Goal: Task Accomplishment & Management: Use online tool/utility

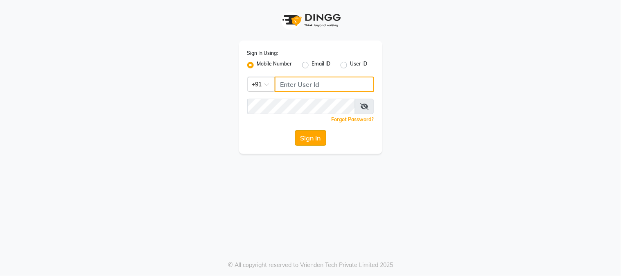
type input "9503033368"
click at [317, 142] on button "Sign In" at bounding box center [310, 138] width 31 height 16
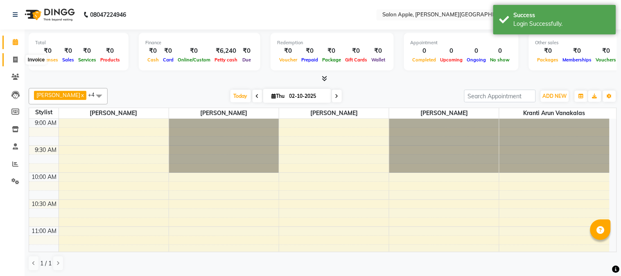
click at [15, 56] on icon at bounding box center [15, 59] width 5 height 6
select select "4128"
select select "service"
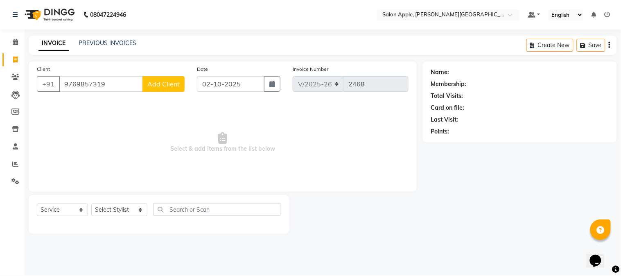
click at [84, 88] on input "9769857319" at bounding box center [101, 84] width 84 height 16
click at [103, 82] on input "9769857319" at bounding box center [101, 84] width 84 height 16
drag, startPoint x: 103, startPoint y: 82, endPoint x: 52, endPoint y: 82, distance: 50.8
click at [52, 82] on div "[PHONE_NUMBER] Add Client" at bounding box center [111, 84] width 148 height 16
type input "9769857319"
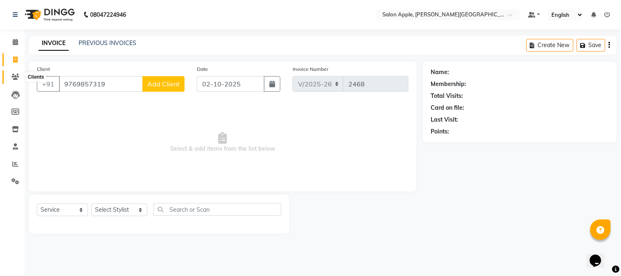
click at [10, 75] on span at bounding box center [15, 76] width 14 height 9
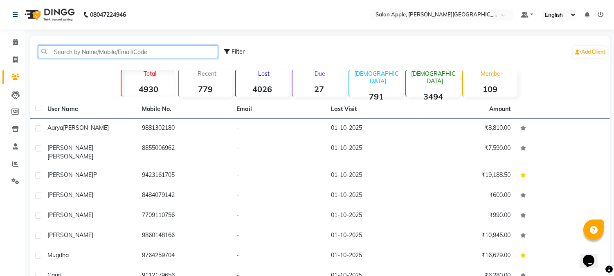
paste input "9769857319"
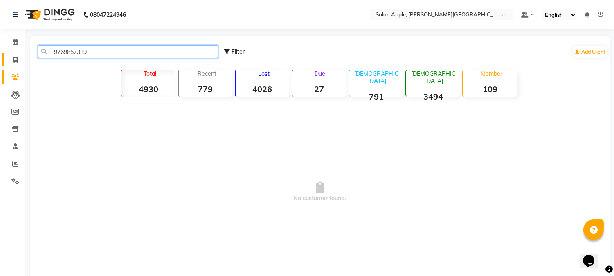
drag, startPoint x: 105, startPoint y: 53, endPoint x: 9, endPoint y: 53, distance: 96.2
click at [9, 53] on app-home "08047224946 Select Location × Salon Apple, [PERSON_NAME][GEOGRAPHIC_DATA][PERSO…" at bounding box center [307, 156] width 614 height 313
type input "9769857319"
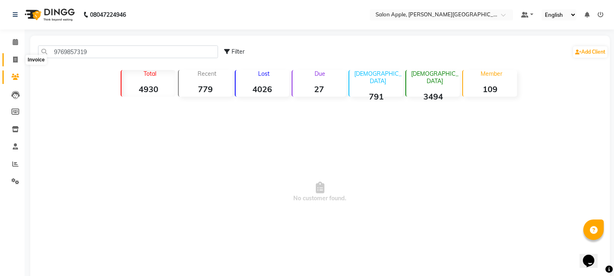
click at [14, 61] on icon at bounding box center [15, 59] width 5 height 6
select select "service"
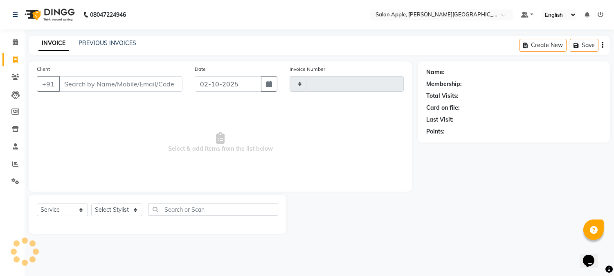
type input "2468"
select select "4128"
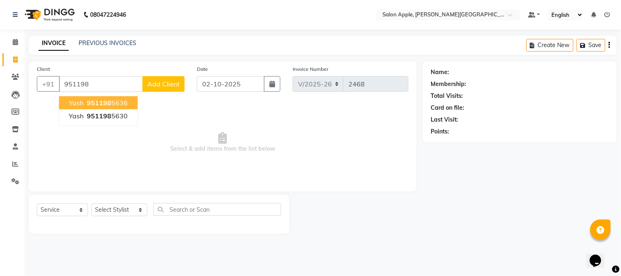
click at [131, 105] on button "yash 951198 5636" at bounding box center [98, 102] width 79 height 13
type input "9511985636"
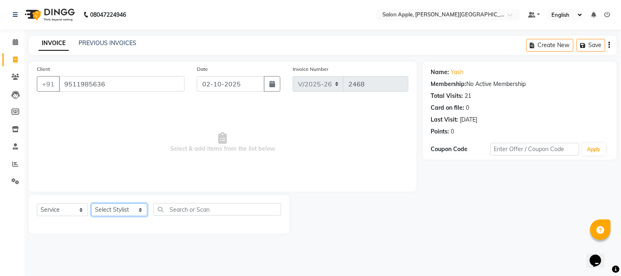
click at [116, 212] on select "Select Stylist [PERSON_NAME] [PERSON_NAME] Kranti arun Vanakalas [MEDICAL_DATA]…" at bounding box center [119, 209] width 56 height 13
select select "46529"
click at [91, 204] on select "Select Stylist [PERSON_NAME] [PERSON_NAME] Kranti arun Vanakalas [MEDICAL_DATA]…" at bounding box center [119, 209] width 56 height 13
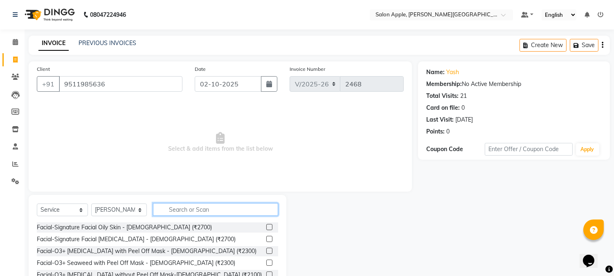
click at [244, 215] on input "text" at bounding box center [215, 209] width 125 height 13
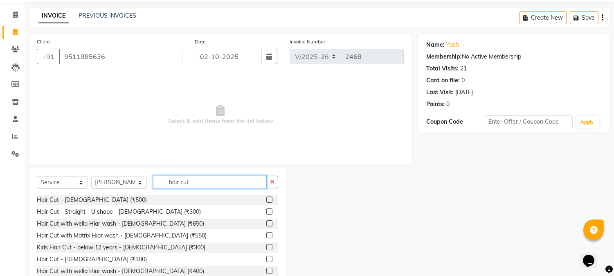
scroll to position [52, 0]
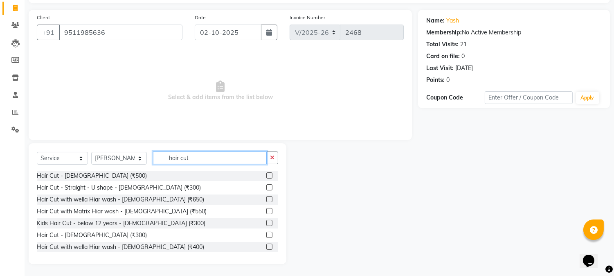
type input "hair cut"
click at [266, 234] on label at bounding box center [269, 235] width 6 height 6
click at [266, 234] on input "checkbox" at bounding box center [268, 235] width 5 height 5
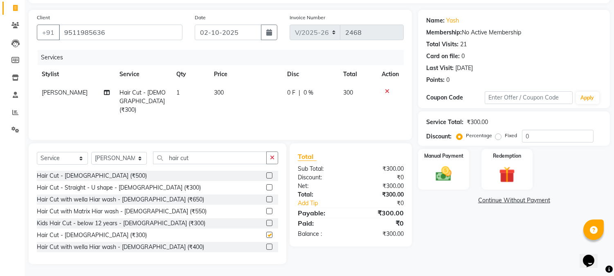
checkbox input "false"
drag, startPoint x: 205, startPoint y: 158, endPoint x: 0, endPoint y: 185, distance: 206.5
click at [0, 185] on app-home "08047224946 Select Location × Salon Apple, [PERSON_NAME][GEOGRAPHIC_DATA][PERSO…" at bounding box center [307, 112] width 614 height 328
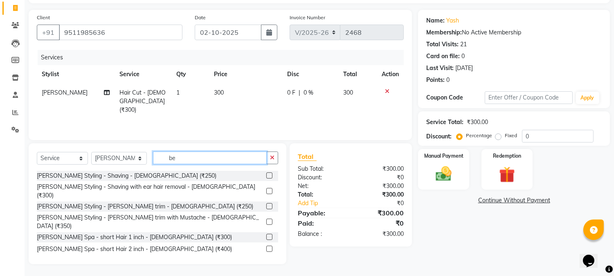
type input "be"
click at [266, 203] on label at bounding box center [269, 206] width 6 height 6
click at [266, 204] on input "checkbox" at bounding box center [268, 206] width 5 height 5
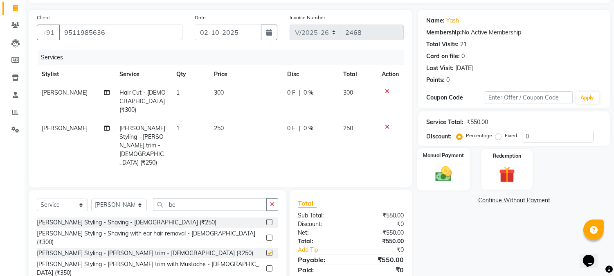
checkbox input "false"
click at [469, 177] on div "Manual Payment" at bounding box center [444, 169] width 53 height 42
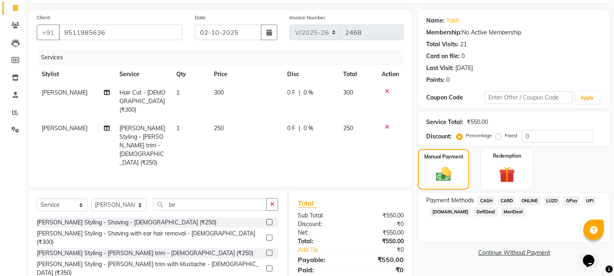
click at [490, 201] on span "CASH" at bounding box center [487, 200] width 18 height 9
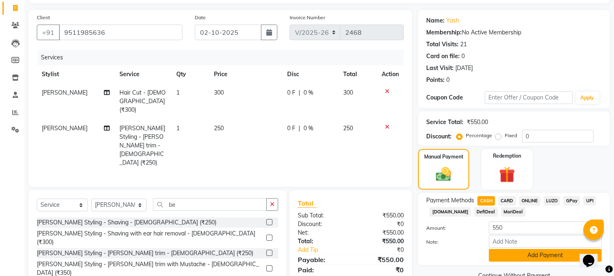
click at [514, 255] on button "Add Payment" at bounding box center [545, 255] width 113 height 13
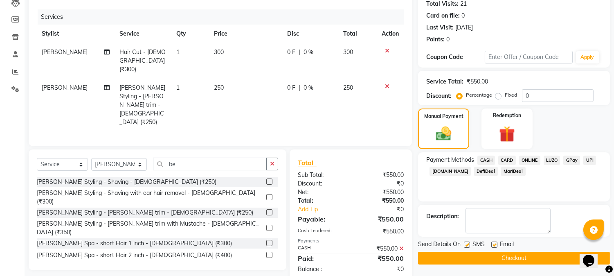
click at [516, 255] on button "Checkout" at bounding box center [514, 258] width 192 height 13
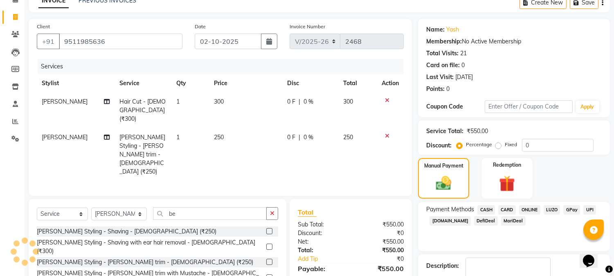
scroll to position [0, 0]
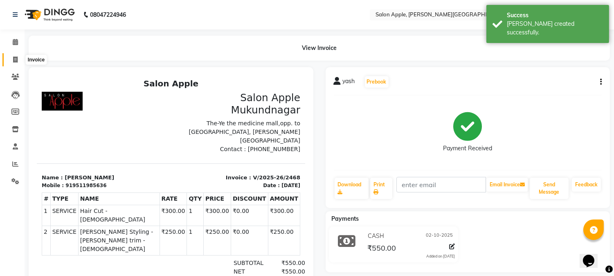
click at [17, 61] on icon at bounding box center [15, 59] width 5 height 6
select select "4128"
select select "service"
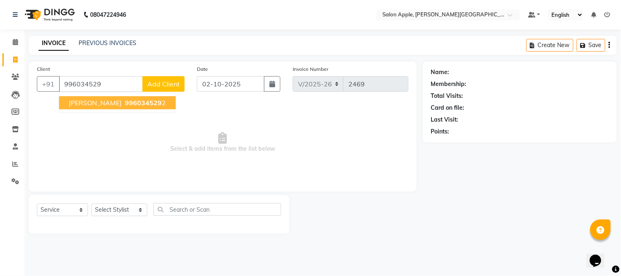
click at [127, 108] on button "[PERSON_NAME] 996034529 2" at bounding box center [117, 102] width 117 height 13
type input "9960345292"
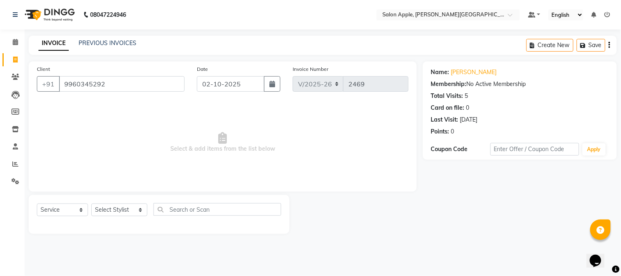
click at [113, 217] on div "Select Service Product Membership Package Voucher Prepaid Gift Card Select Styl…" at bounding box center [159, 212] width 244 height 19
click at [111, 205] on select "Select Stylist [PERSON_NAME] [PERSON_NAME] Kranti arun Vanakalas [MEDICAL_DATA]…" at bounding box center [119, 209] width 56 height 13
select select "84027"
click at [91, 204] on select "Select Stylist [PERSON_NAME] [PERSON_NAME] Kranti arun Vanakalas [MEDICAL_DATA]…" at bounding box center [119, 209] width 56 height 13
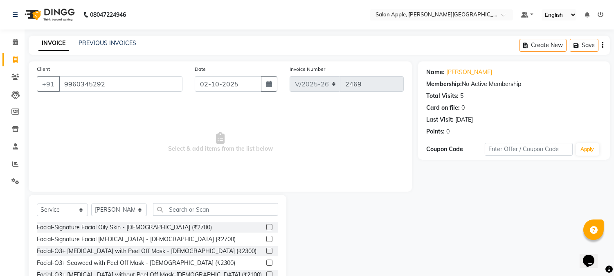
click at [190, 218] on div "Select Service Product Membership Package Voucher Prepaid Gift Card Select Styl…" at bounding box center [158, 212] width 242 height 19
click at [190, 214] on input "text" at bounding box center [215, 209] width 125 height 13
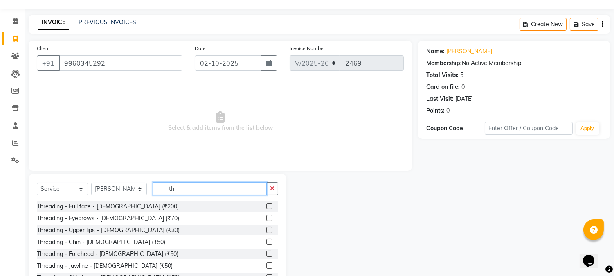
scroll to position [52, 0]
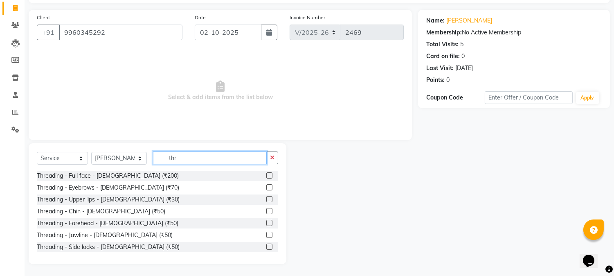
type input "thr"
click at [266, 185] on label at bounding box center [269, 187] width 6 height 6
click at [266, 185] on input "checkbox" at bounding box center [268, 187] width 5 height 5
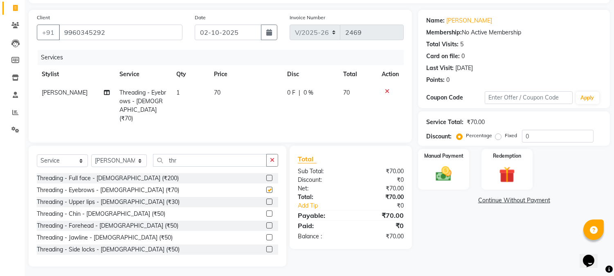
checkbox input "false"
click at [266, 201] on label at bounding box center [269, 202] width 6 height 6
click at [266, 201] on input "checkbox" at bounding box center [268, 201] width 5 height 5
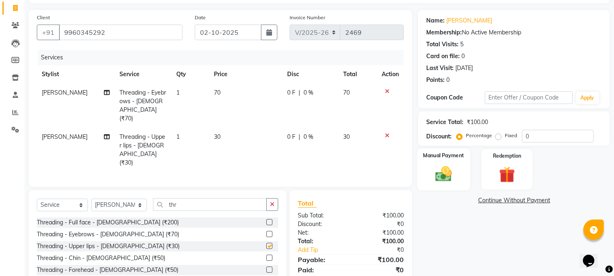
checkbox input "false"
click at [443, 178] on img at bounding box center [444, 174] width 27 height 19
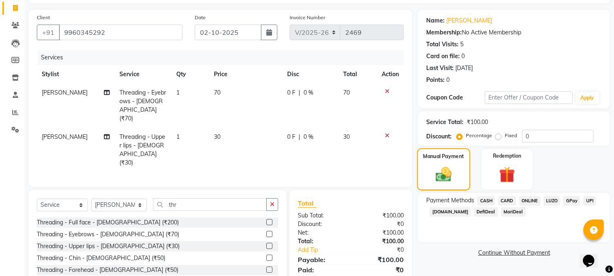
scroll to position [88, 0]
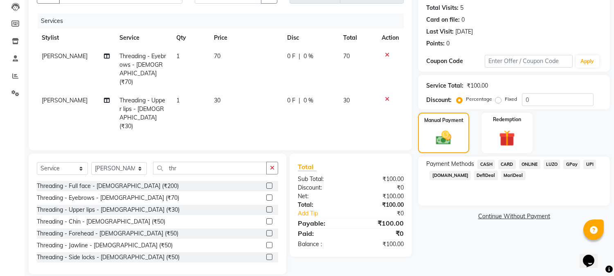
click at [529, 164] on span "ONLINE" at bounding box center [529, 164] width 21 height 9
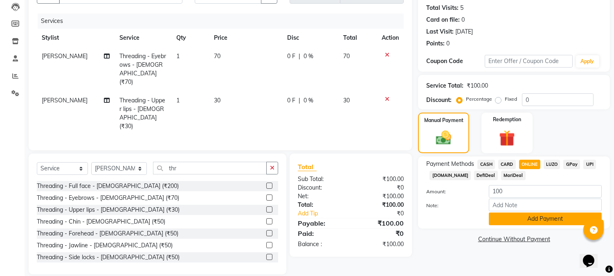
click at [539, 212] on button "Add Payment" at bounding box center [545, 218] width 113 height 13
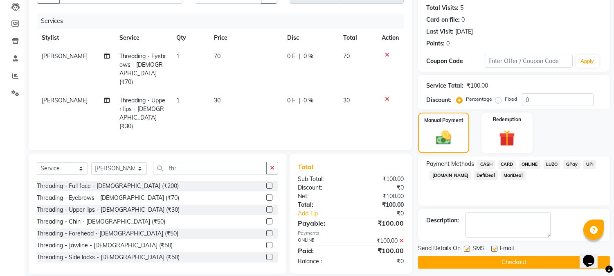
click at [546, 272] on main "INVOICE PREVIOUS INVOICES Create New Save Client [PHONE_NUMBER] Date [DATE] Inv…" at bounding box center [320, 117] width 590 height 339
click at [544, 266] on button "Checkout" at bounding box center [514, 262] width 192 height 13
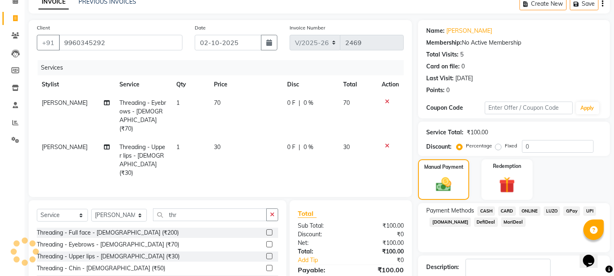
scroll to position [0, 0]
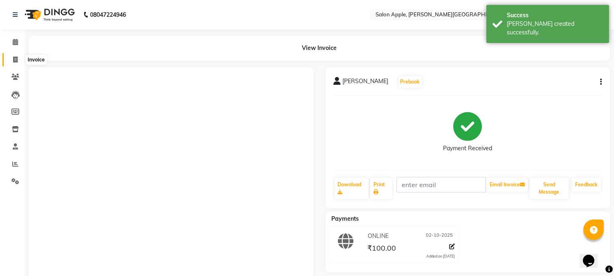
click at [17, 62] on icon at bounding box center [15, 59] width 5 height 6
select select "4128"
select select "service"
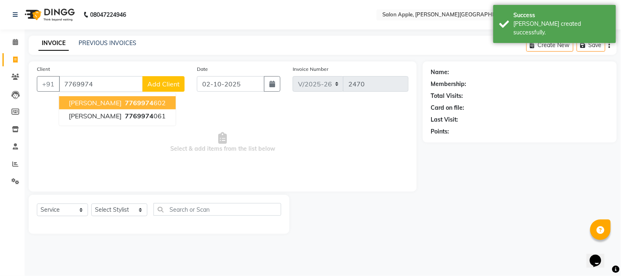
click at [125, 105] on span "7769974" at bounding box center [139, 103] width 29 height 8
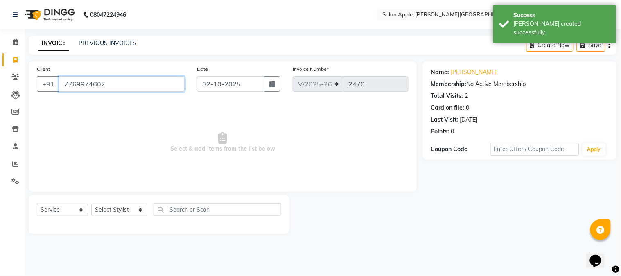
click at [105, 89] on input "7769974602" at bounding box center [122, 84] width 126 height 16
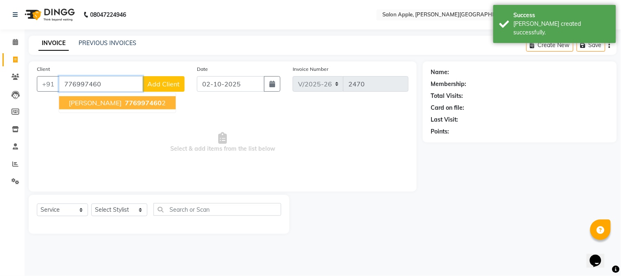
click at [125, 100] on span "776997460" at bounding box center [143, 103] width 37 height 8
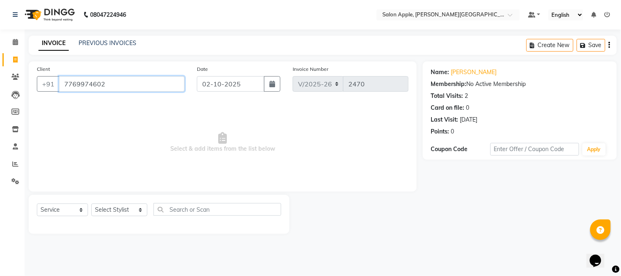
click at [112, 87] on input "7769974602" at bounding box center [122, 84] width 126 height 16
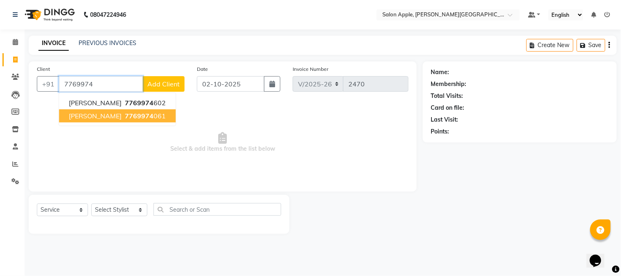
click at [128, 116] on ngb-highlight "7769974 061" at bounding box center [144, 116] width 43 height 8
type input "7769974061"
select select "1: Object"
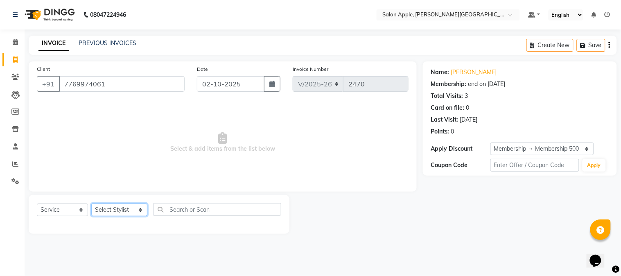
click at [129, 205] on select "Select Stylist [PERSON_NAME] [PERSON_NAME] Kranti arun Vanakalas [MEDICAL_DATA]…" at bounding box center [119, 209] width 56 height 13
select select "46529"
click at [91, 204] on select "Select Stylist [PERSON_NAME] [PERSON_NAME] Kranti arun Vanakalas [MEDICAL_DATA]…" at bounding box center [119, 209] width 56 height 13
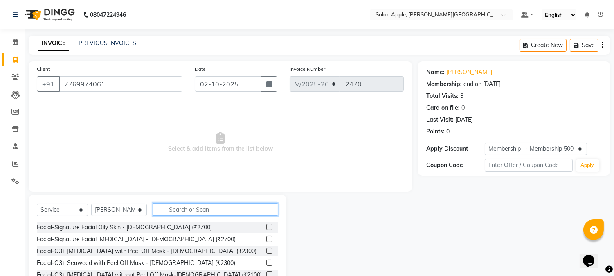
click at [201, 210] on input "text" at bounding box center [215, 209] width 125 height 13
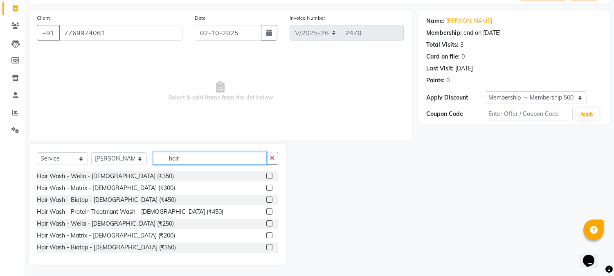
scroll to position [52, 0]
type input "hair"
click at [266, 198] on label at bounding box center [269, 199] width 6 height 6
click at [266, 198] on input "checkbox" at bounding box center [268, 199] width 5 height 5
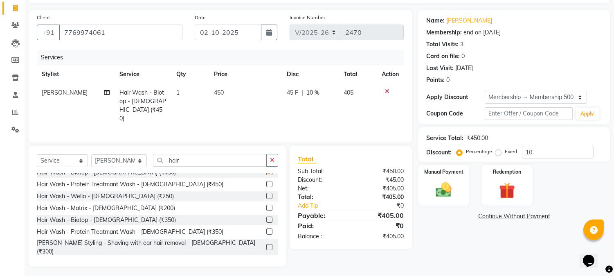
checkbox input "false"
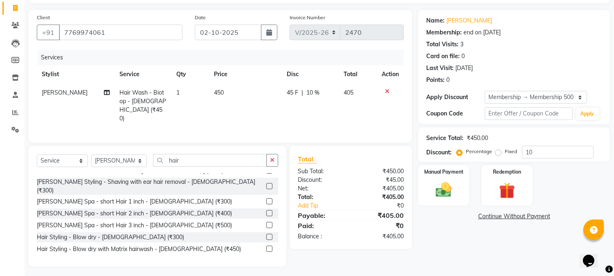
scroll to position [91, 0]
click at [266, 233] on label at bounding box center [269, 236] width 6 height 6
click at [266, 234] on input "checkbox" at bounding box center [268, 236] width 5 height 5
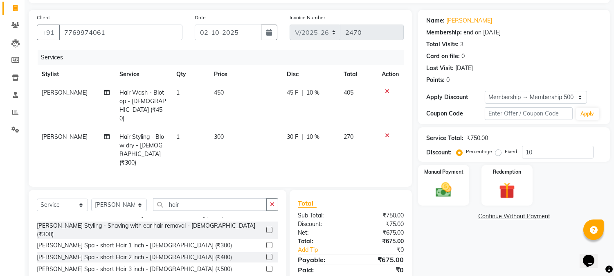
checkbox input "false"
click at [125, 201] on div "Select Service Product Membership Package Voucher Prepaid Gift Card Select Styl…" at bounding box center [158, 207] width 242 height 19
click at [124, 199] on select "Select Stylist [PERSON_NAME] [PERSON_NAME] Kranti arun Vanakalas [MEDICAL_DATA]…" at bounding box center [119, 205] width 56 height 13
select select "21399"
click at [91, 199] on select "Select Stylist [PERSON_NAME] [PERSON_NAME] Kranti arun Vanakalas [MEDICAL_DATA]…" at bounding box center [119, 205] width 56 height 13
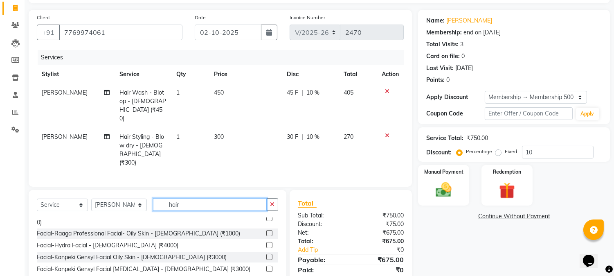
drag, startPoint x: 207, startPoint y: 194, endPoint x: 94, endPoint y: 187, distance: 112.8
click at [94, 198] on div "Select Service Product Membership Package Voucher Prepaid Gift Card Select Styl…" at bounding box center [158, 207] width 242 height 19
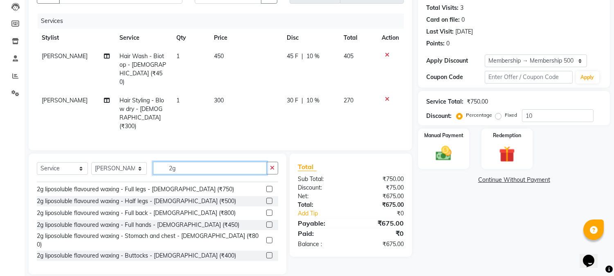
scroll to position [0, 0]
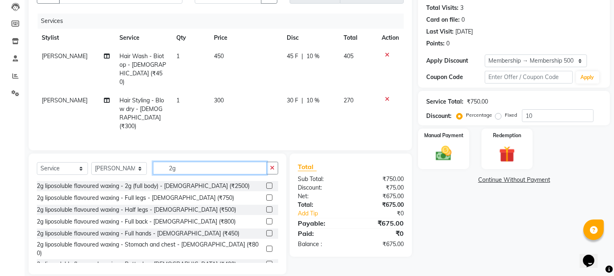
type input "2g"
click at [266, 206] on label at bounding box center [269, 209] width 6 height 6
click at [266, 207] on input "checkbox" at bounding box center [268, 209] width 5 height 5
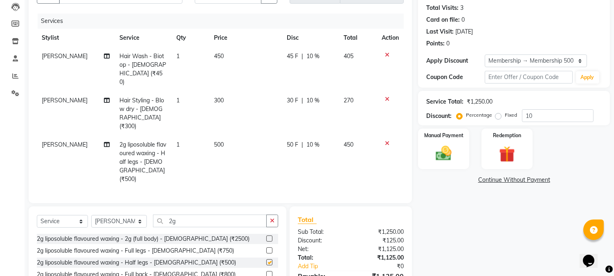
checkbox input "false"
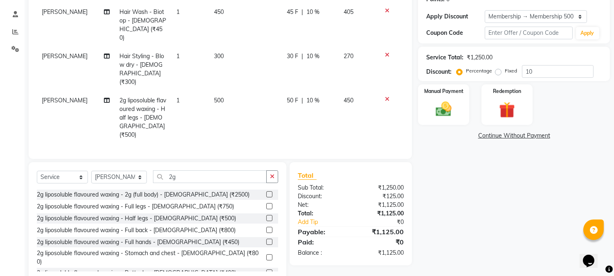
click at [266, 239] on label at bounding box center [269, 242] width 6 height 6
click at [266, 239] on input "checkbox" at bounding box center [268, 241] width 5 height 5
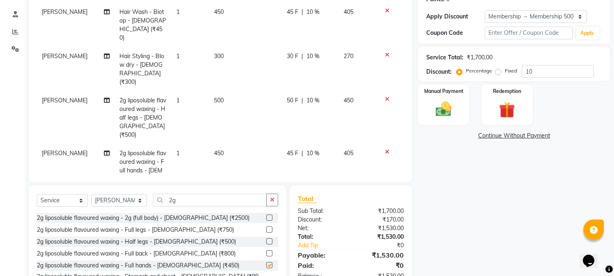
checkbox input "false"
click at [195, 198] on input "2g" at bounding box center [210, 200] width 114 height 13
click at [385, 147] on icon at bounding box center [387, 150] width 5 height 6
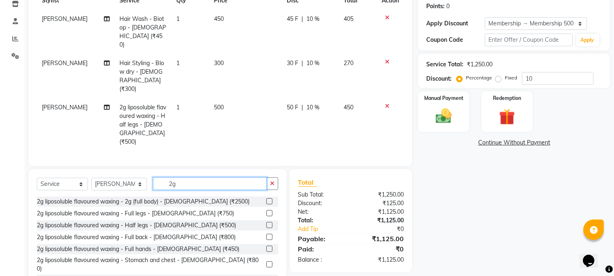
drag, startPoint x: 190, startPoint y: 157, endPoint x: 91, endPoint y: 148, distance: 99.0
click at [91, 169] on div "Select Service Product Membership Package Voucher Prepaid Gift Card Select Styl…" at bounding box center [158, 229] width 258 height 121
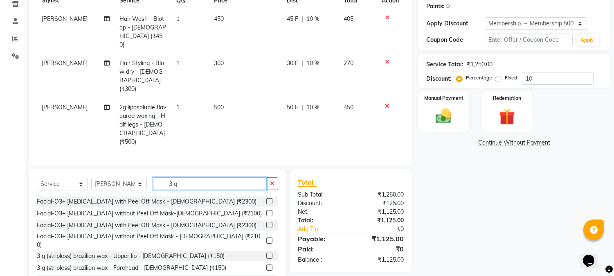
type input "3 g"
click at [266, 253] on label at bounding box center [269, 256] width 6 height 6
click at [266, 253] on input "checkbox" at bounding box center [268, 255] width 5 height 5
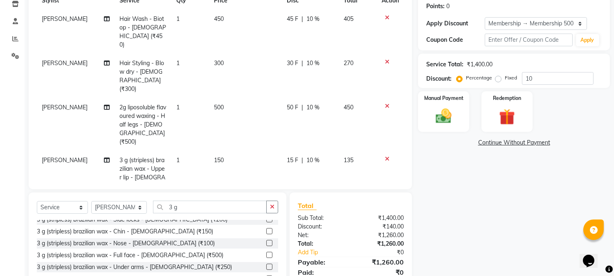
checkbox input "false"
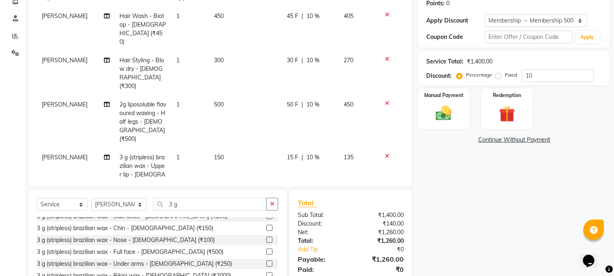
scroll to position [174, 0]
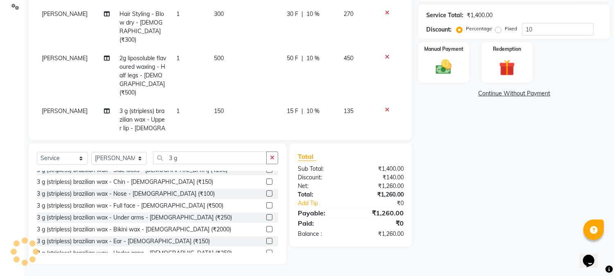
click at [266, 214] on label at bounding box center [269, 217] width 6 height 6
click at [266, 215] on input "checkbox" at bounding box center [268, 217] width 5 height 5
checkbox input "false"
drag, startPoint x: 207, startPoint y: 161, endPoint x: 0, endPoint y: 160, distance: 206.7
click at [61, 160] on div "Select Service Product Membership Package Voucher Prepaid Gift Card Select Styl…" at bounding box center [158, 160] width 242 height 19
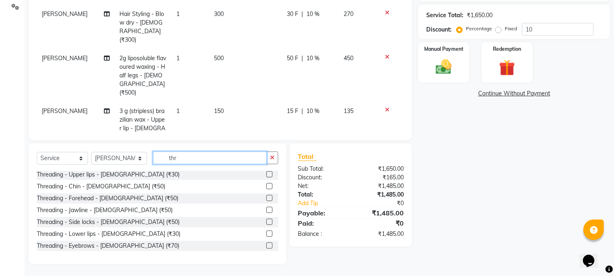
scroll to position [0, 0]
type input "thr"
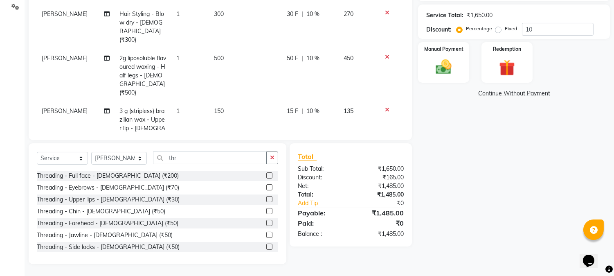
click at [266, 188] on label at bounding box center [269, 187] width 6 height 6
click at [266, 188] on input "checkbox" at bounding box center [268, 187] width 5 height 5
checkbox input "true"
click at [266, 197] on label at bounding box center [269, 199] width 6 height 6
click at [266, 197] on input "checkbox" at bounding box center [268, 199] width 5 height 5
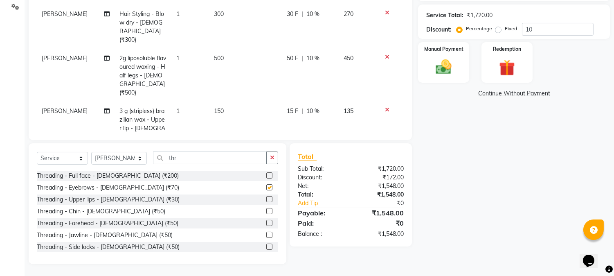
checkbox input "true"
checkbox input "false"
click at [266, 201] on label at bounding box center [269, 199] width 6 height 6
click at [266, 201] on input "checkbox" at bounding box center [268, 199] width 5 height 5
checkbox input "false"
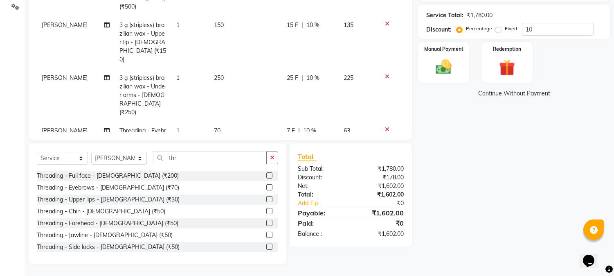
scroll to position [153, 0]
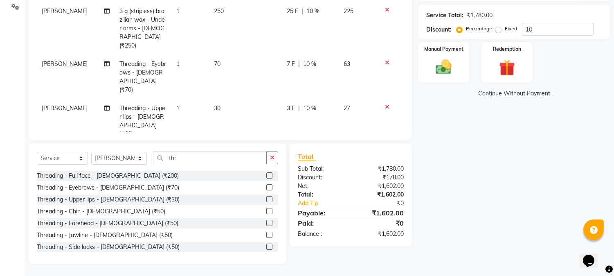
click at [385, 148] on icon at bounding box center [387, 151] width 5 height 6
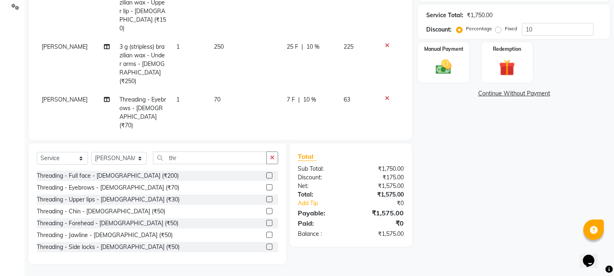
click at [385, 140] on icon at bounding box center [387, 143] width 5 height 6
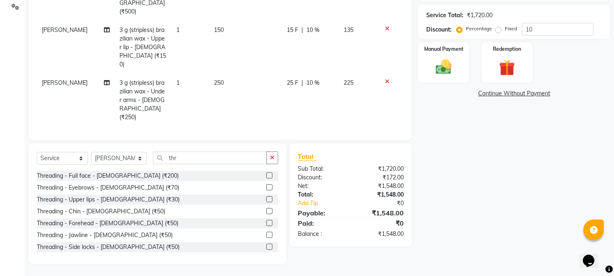
click at [266, 223] on label at bounding box center [269, 223] width 6 height 6
click at [266, 223] on input "checkbox" at bounding box center [268, 223] width 5 height 5
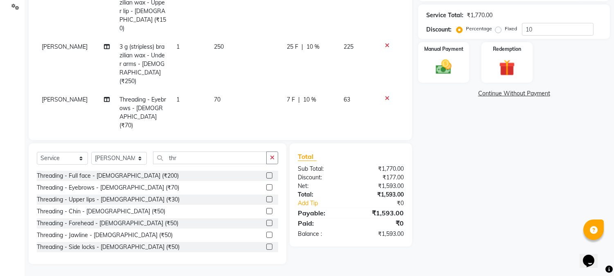
checkbox input "false"
click at [420, 61] on div "Manual Payment" at bounding box center [444, 62] width 53 height 42
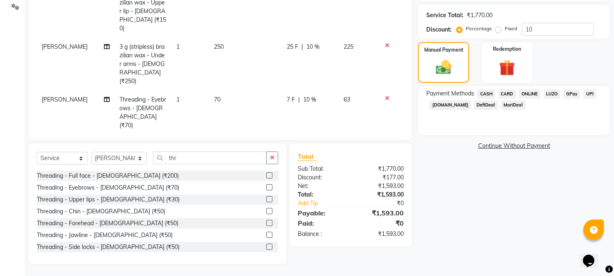
click at [533, 89] on span "ONLINE" at bounding box center [529, 93] width 21 height 9
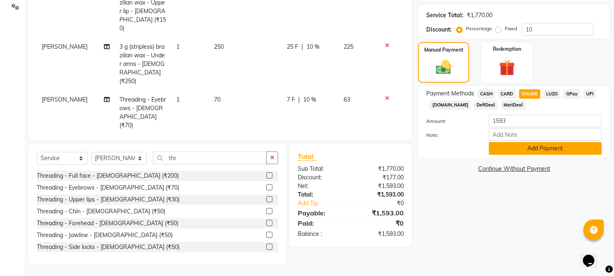
click at [498, 148] on button "Add Payment" at bounding box center [545, 148] width 113 height 13
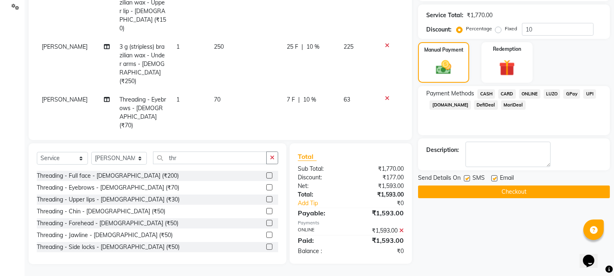
click at [513, 195] on button "Checkout" at bounding box center [514, 191] width 192 height 13
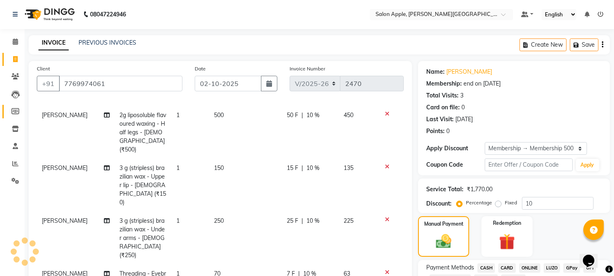
scroll to position [0, 0]
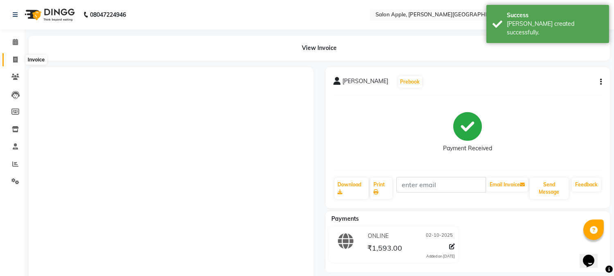
click at [14, 61] on icon at bounding box center [15, 59] width 5 height 6
select select "4128"
select select "service"
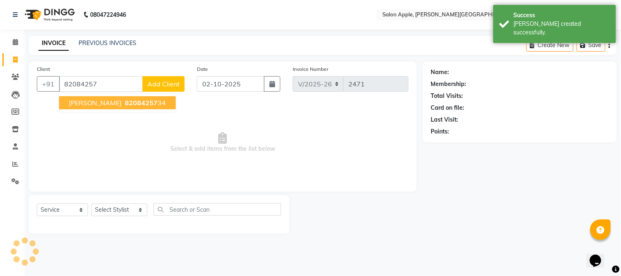
click at [125, 101] on span "82084257" at bounding box center [141, 103] width 33 height 8
type input "8208425734"
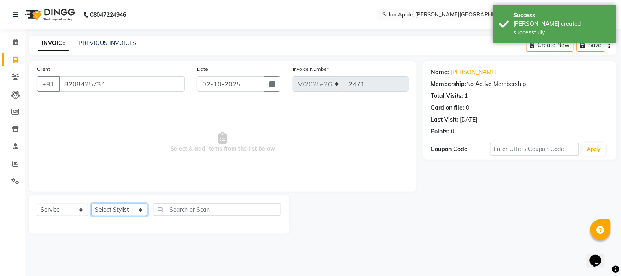
click at [112, 205] on select "Select Stylist [PERSON_NAME] [PERSON_NAME] Kranti arun Vanakalas [MEDICAL_DATA]…" at bounding box center [119, 209] width 56 height 13
select select "85967"
click at [91, 204] on select "Select Stylist [PERSON_NAME] [PERSON_NAME] Kranti arun Vanakalas [MEDICAL_DATA]…" at bounding box center [119, 209] width 56 height 13
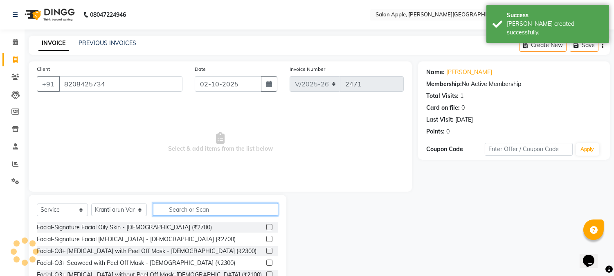
click at [193, 211] on input "text" at bounding box center [215, 209] width 125 height 13
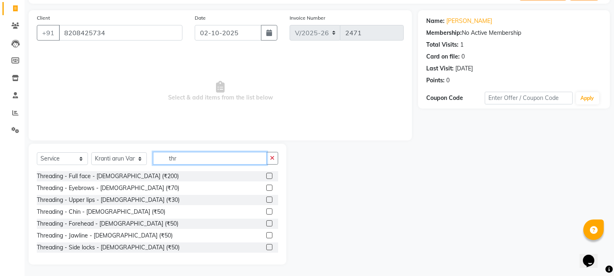
scroll to position [52, 0]
type input "thr"
click at [266, 185] on label at bounding box center [269, 187] width 6 height 6
click at [266, 185] on input "checkbox" at bounding box center [268, 187] width 5 height 5
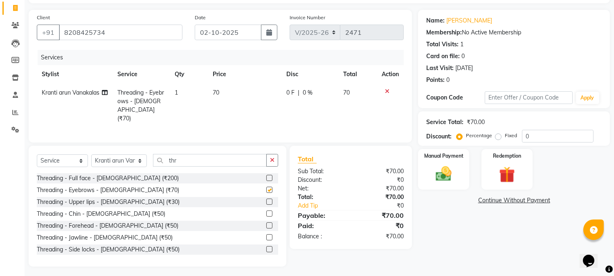
checkbox input "false"
click at [266, 202] on label at bounding box center [269, 202] width 6 height 6
click at [266, 202] on input "checkbox" at bounding box center [268, 201] width 5 height 5
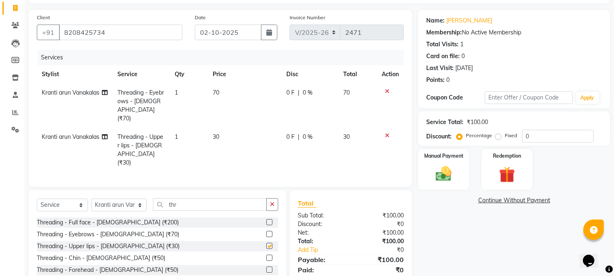
checkbox input "false"
drag, startPoint x: 190, startPoint y: 198, endPoint x: 0, endPoint y: 195, distance: 189.5
click at [34, 199] on div "Select Service Product Membership Package Voucher Prepaid Gift Card Select Styl…" at bounding box center [158, 250] width 258 height 121
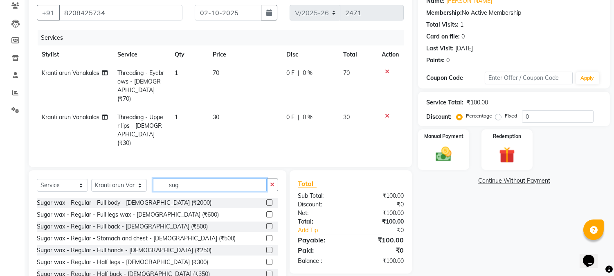
scroll to position [88, 0]
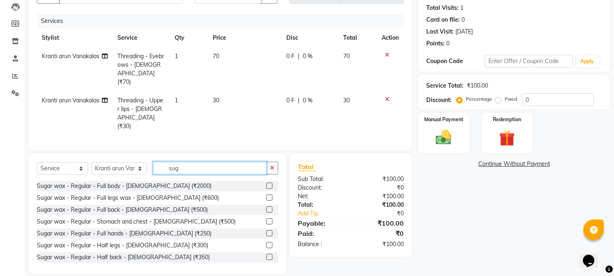
type input "sug"
click at [266, 230] on label at bounding box center [269, 233] width 6 height 6
click at [266, 231] on input "checkbox" at bounding box center [268, 233] width 5 height 5
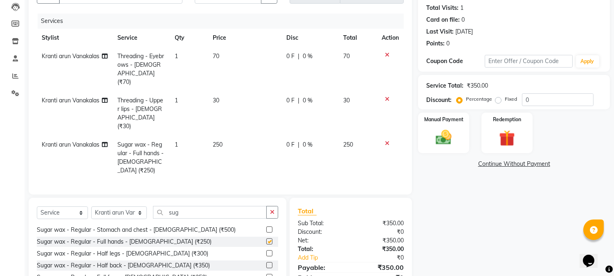
scroll to position [91, 0]
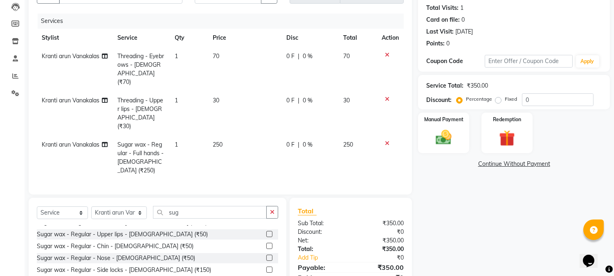
checkbox input "false"
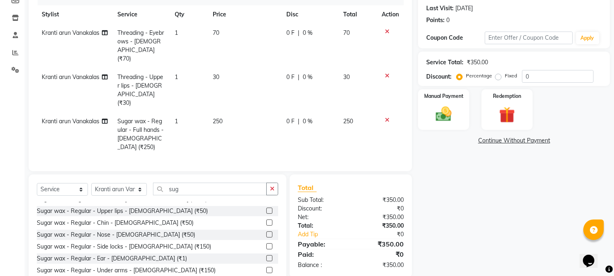
scroll to position [124, 0]
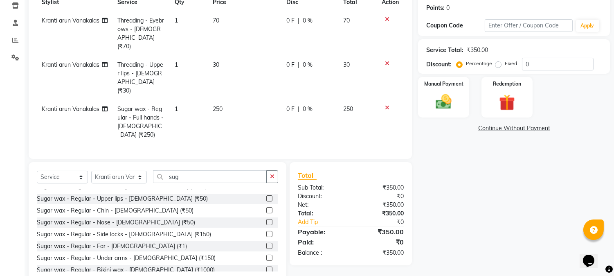
click at [266, 255] on label at bounding box center [269, 258] width 6 height 6
click at [266, 255] on input "checkbox" at bounding box center [268, 257] width 5 height 5
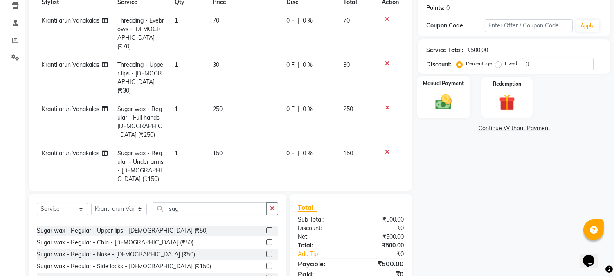
checkbox input "false"
click at [447, 99] on img at bounding box center [444, 102] width 27 height 19
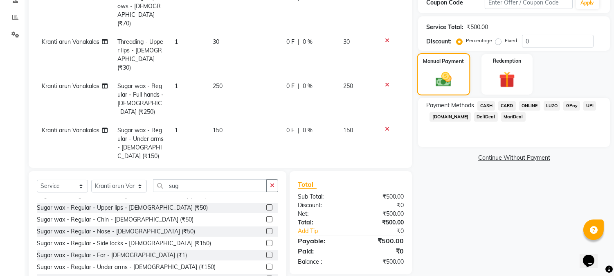
scroll to position [159, 0]
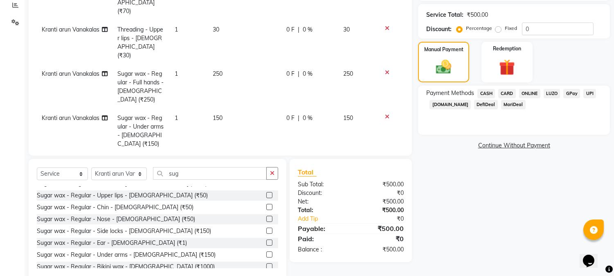
click at [485, 93] on span "CASH" at bounding box center [487, 93] width 18 height 9
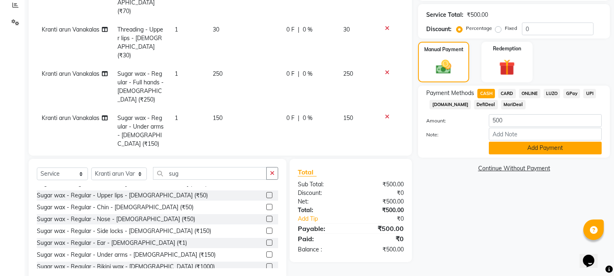
click at [501, 142] on button "Add Payment" at bounding box center [545, 148] width 113 height 13
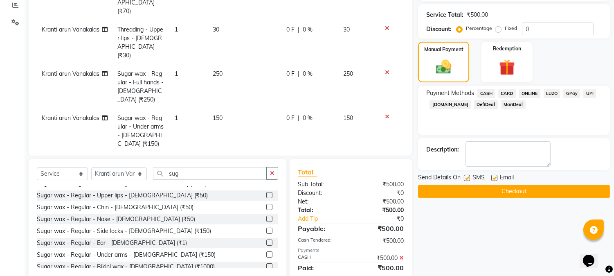
click at [497, 197] on div "Name: Hir Shah Membership: No Active Membership Total Visits: 1 Card on file: 0…" at bounding box center [517, 97] width 198 height 388
click at [453, 189] on button "Checkout" at bounding box center [514, 191] width 192 height 13
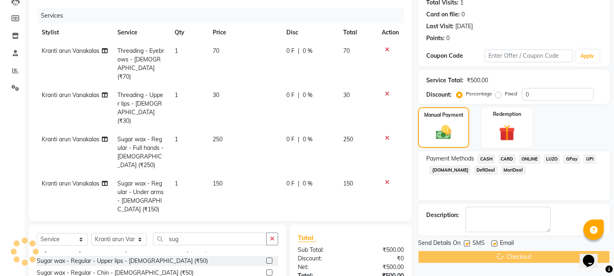
scroll to position [0, 0]
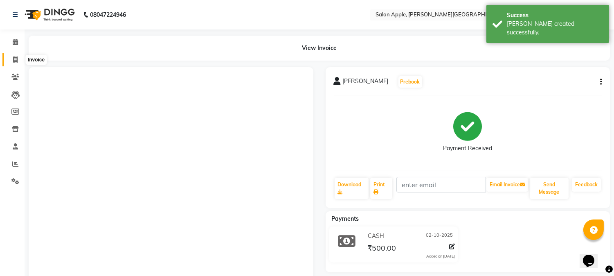
click at [15, 62] on icon at bounding box center [15, 59] width 5 height 6
select select "4128"
select select "service"
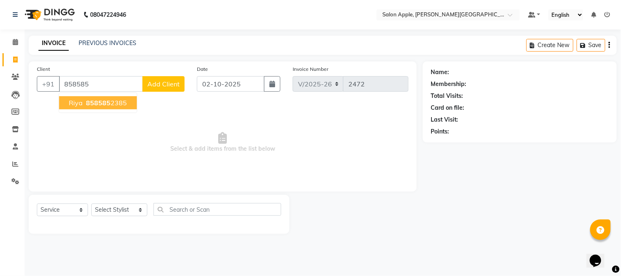
click at [93, 96] on button "[PERSON_NAME] 858585 2385" at bounding box center [98, 102] width 78 height 13
type input "8585852385"
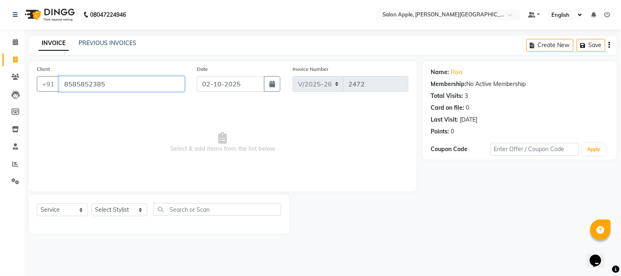
click at [83, 88] on input "8585852385" at bounding box center [122, 84] width 126 height 16
click at [95, 211] on select "Select Stylist [PERSON_NAME] [PERSON_NAME] Kranti arun Vanakalas [MEDICAL_DATA]…" at bounding box center [119, 209] width 56 height 13
select select "46529"
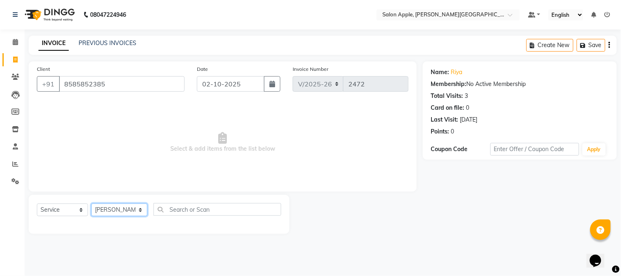
click at [91, 204] on select "Select Stylist [PERSON_NAME] [PERSON_NAME] Kranti arun Vanakalas [MEDICAL_DATA]…" at bounding box center [119, 209] width 56 height 13
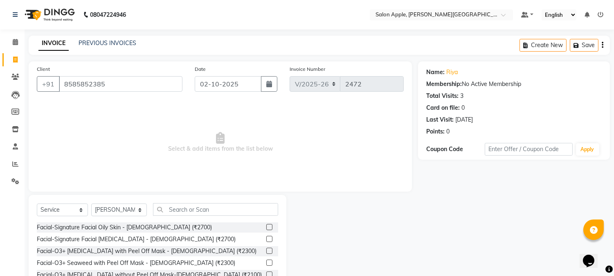
click at [199, 222] on div "Facial-Signature Facial Oily Skin - [DEMOGRAPHIC_DATA] (₹2700)" at bounding box center [158, 227] width 242 height 10
click at [199, 216] on div "Select Service Product Membership Package Voucher Prepaid Gift Card Select Styl…" at bounding box center [158, 212] width 242 height 19
click at [221, 214] on input "text" at bounding box center [215, 209] width 125 height 13
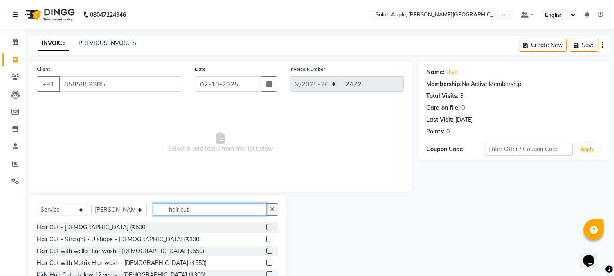
type input "hair cut"
click at [266, 227] on label at bounding box center [269, 227] width 6 height 6
click at [266, 227] on input "checkbox" at bounding box center [268, 227] width 5 height 5
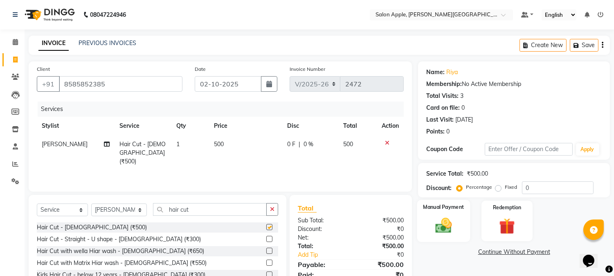
checkbox input "false"
click at [456, 219] on img at bounding box center [444, 225] width 27 height 19
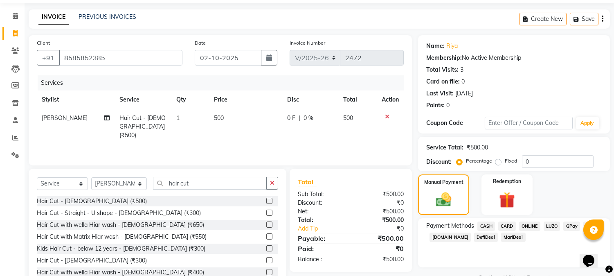
scroll to position [52, 0]
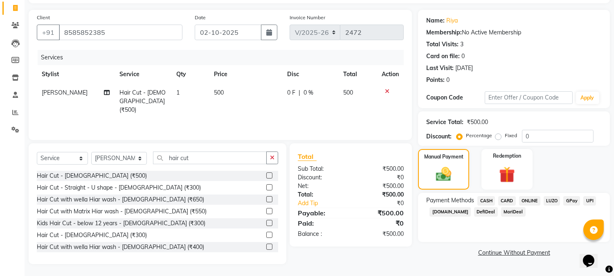
click at [489, 200] on span "CASH" at bounding box center [487, 200] width 18 height 9
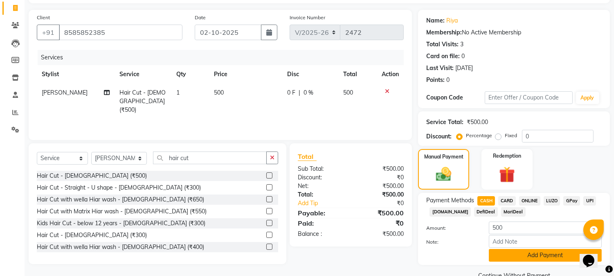
click at [520, 257] on button "Add Payment" at bounding box center [545, 255] width 113 height 13
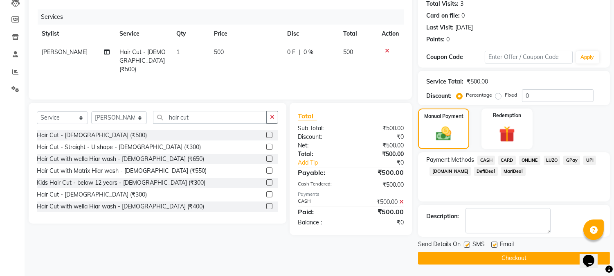
click at [519, 258] on button "Checkout" at bounding box center [514, 258] width 192 height 13
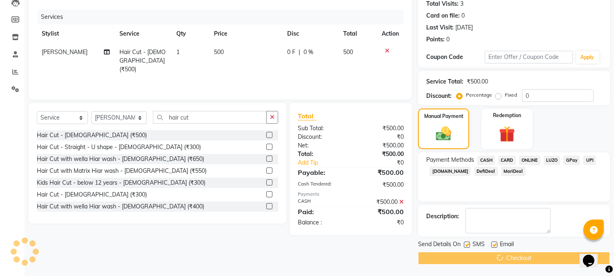
scroll to position [0, 0]
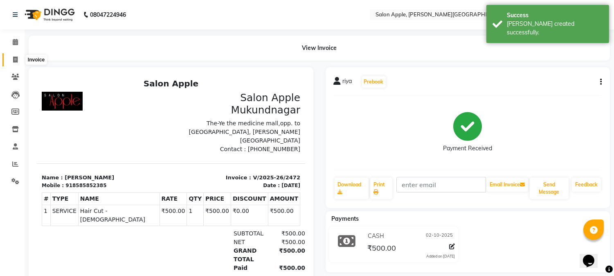
click at [13, 60] on icon at bounding box center [15, 59] width 5 height 6
select select "service"
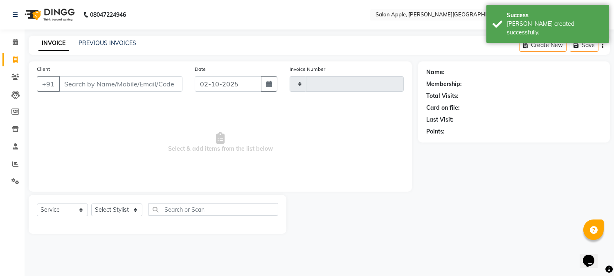
type input "2473"
select select "4128"
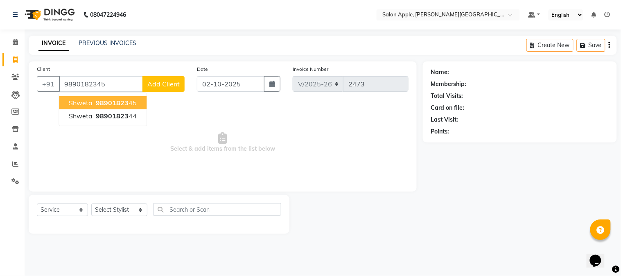
type input "9890182345"
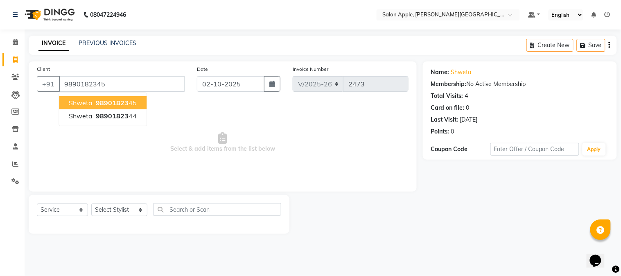
click at [99, 105] on span "98901823" at bounding box center [112, 103] width 33 height 8
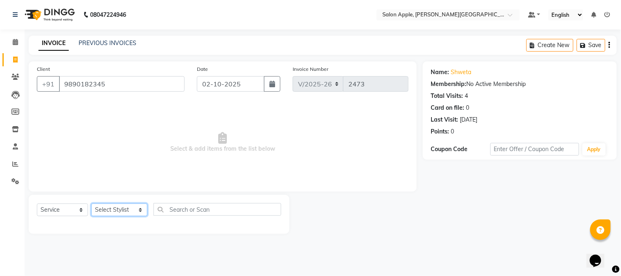
click at [115, 210] on select "Select Stylist [PERSON_NAME] [PERSON_NAME] Kranti arun Vanakalas [MEDICAL_DATA]…" at bounding box center [119, 209] width 56 height 13
select select "84027"
click at [91, 204] on select "Select Stylist [PERSON_NAME] [PERSON_NAME] Kranti arun Vanakalas [MEDICAL_DATA]…" at bounding box center [119, 209] width 56 height 13
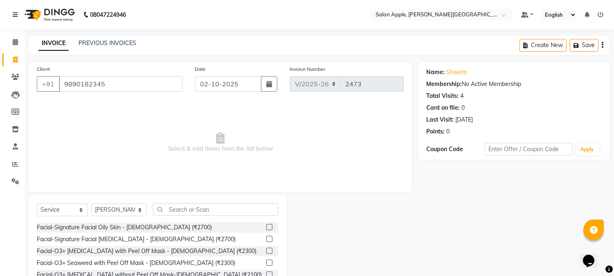
click at [187, 202] on div "Select Service Product Membership Package Voucher Prepaid Gift Card Select Styl…" at bounding box center [158, 255] width 258 height 121
click at [188, 205] on input "text" at bounding box center [215, 209] width 125 height 13
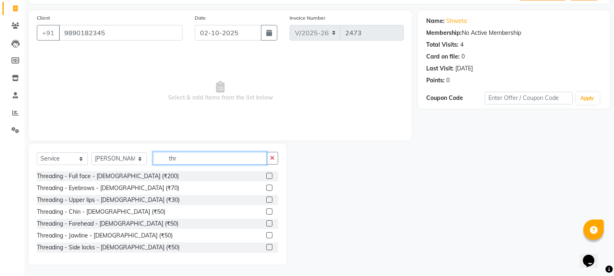
scroll to position [52, 0]
type input "thr"
click at [266, 185] on label at bounding box center [269, 187] width 6 height 6
click at [266, 185] on input "checkbox" at bounding box center [268, 187] width 5 height 5
checkbox input "true"
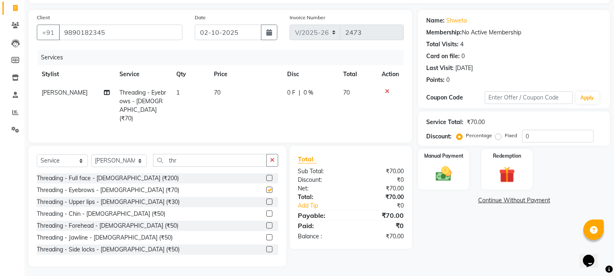
click at [266, 199] on label at bounding box center [269, 202] width 6 height 6
click at [266, 199] on input "checkbox" at bounding box center [268, 201] width 5 height 5
checkbox input "true"
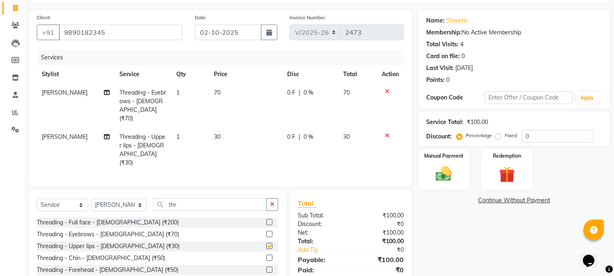
checkbox input "false"
click at [424, 175] on div "Manual Payment" at bounding box center [444, 169] width 53 height 42
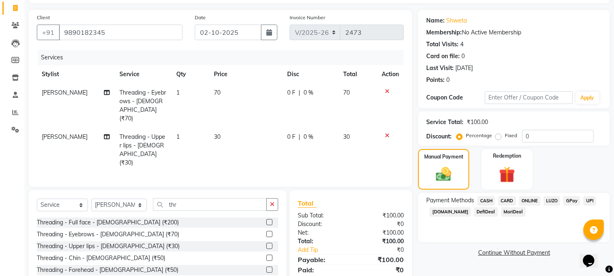
click at [489, 199] on span "CASH" at bounding box center [487, 200] width 18 height 9
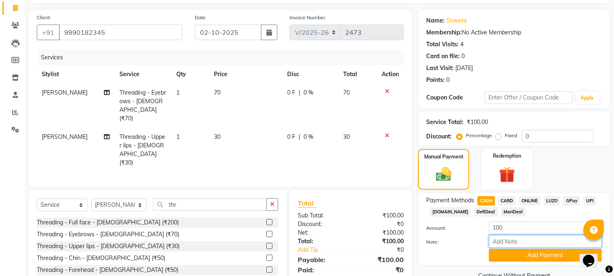
drag, startPoint x: 496, startPoint y: 237, endPoint x: 497, endPoint y: 245, distance: 8.3
click at [496, 240] on input "Note:" at bounding box center [545, 241] width 113 height 13
click at [499, 248] on div "Note:" at bounding box center [514, 242] width 188 height 14
click at [499, 251] on button "Add Payment" at bounding box center [545, 255] width 113 height 13
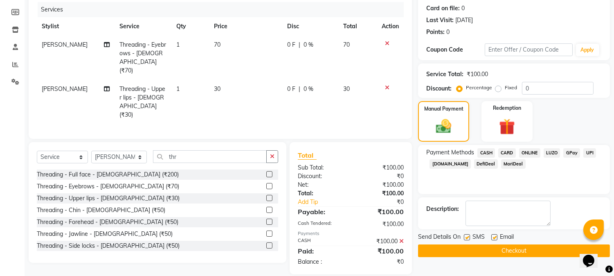
click at [499, 252] on button "Checkout" at bounding box center [514, 250] width 192 height 13
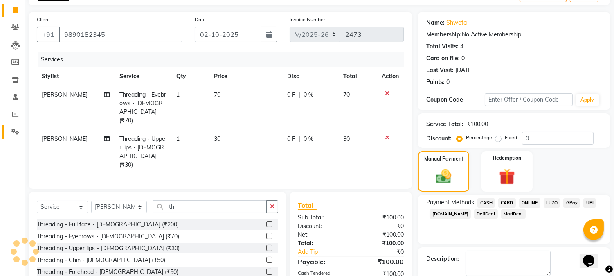
scroll to position [9, 0]
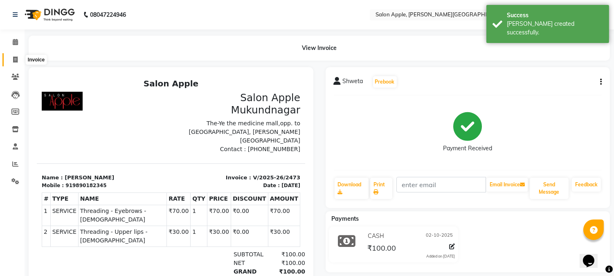
click at [15, 56] on icon at bounding box center [15, 59] width 5 height 6
select select "4128"
select select "service"
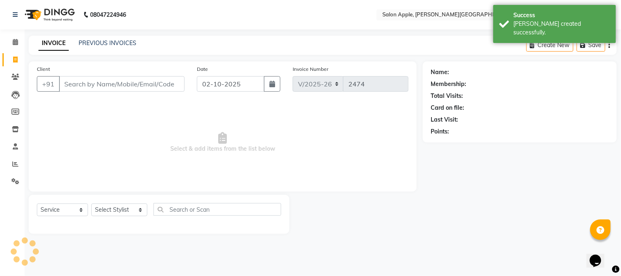
type input "9"
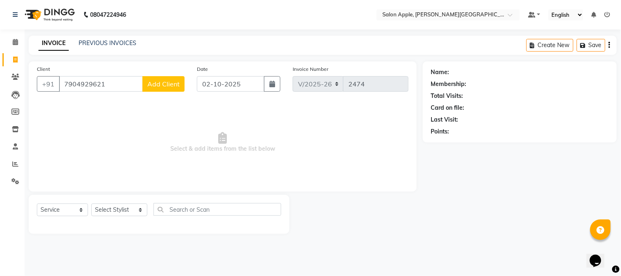
click at [81, 84] on input "7904929621" at bounding box center [101, 84] width 84 height 16
type input "7904929621"
click at [191, 84] on div "Date [DATE]" at bounding box center [239, 82] width 96 height 34
click at [165, 80] on span "Add Client" at bounding box center [163, 84] width 32 height 8
select select "22"
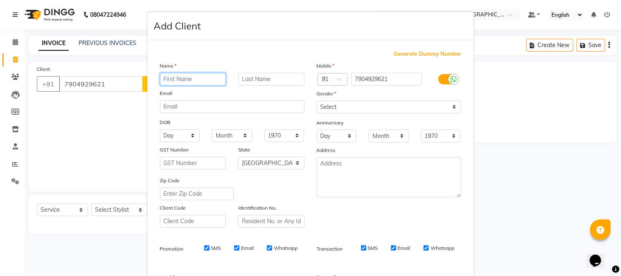
paste input "[PERSON_NAME]"
drag, startPoint x: 193, startPoint y: 79, endPoint x: 224, endPoint y: 77, distance: 31.2
click at [224, 77] on div "[PERSON_NAME]" at bounding box center [193, 79] width 79 height 13
type input "[PERSON_NAME]"
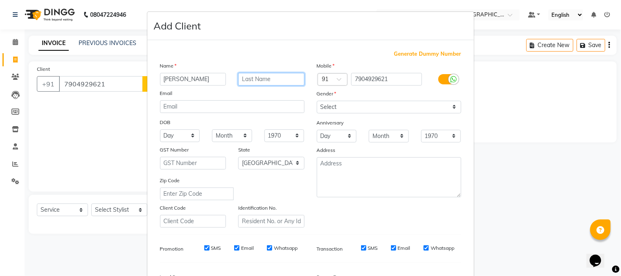
scroll to position [0, 0]
paste input "Karnadiar"
type input "Karnadiar"
drag, startPoint x: 197, startPoint y: 76, endPoint x: 264, endPoint y: 77, distance: 66.3
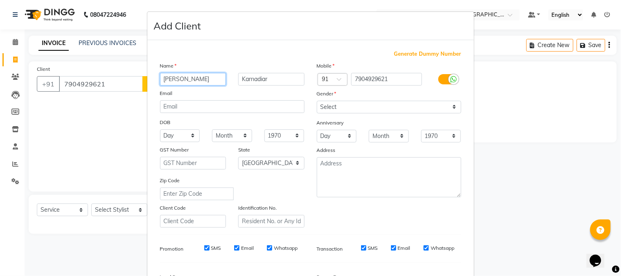
click at [264, 77] on div "Munneshwari [PERSON_NAME]" at bounding box center [232, 79] width 157 height 13
type input "Munneshwari"
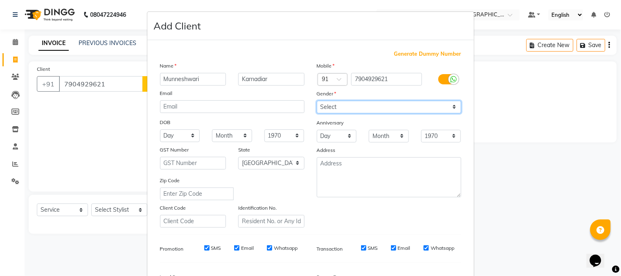
drag, startPoint x: 340, startPoint y: 108, endPoint x: 340, endPoint y: 113, distance: 4.5
click at [340, 108] on select "Select [DEMOGRAPHIC_DATA] [DEMOGRAPHIC_DATA] Other Prefer Not To Say" at bounding box center [389, 107] width 144 height 13
select select "[DEMOGRAPHIC_DATA]"
click at [317, 101] on select "Select [DEMOGRAPHIC_DATA] [DEMOGRAPHIC_DATA] Other Prefer Not To Say" at bounding box center [389, 107] width 144 height 13
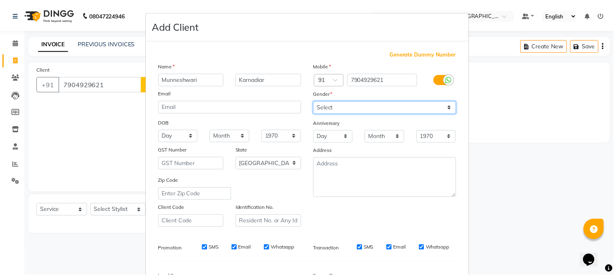
scroll to position [102, 0]
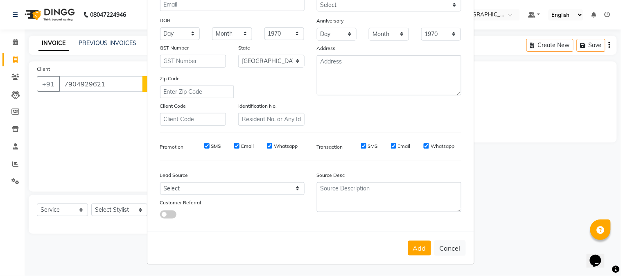
click at [412, 256] on div "Add Cancel" at bounding box center [310, 248] width 327 height 32
click at [414, 251] on button "Add" at bounding box center [419, 248] width 23 height 15
select select
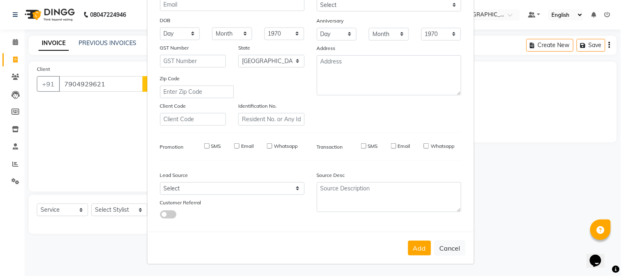
select select "null"
select select
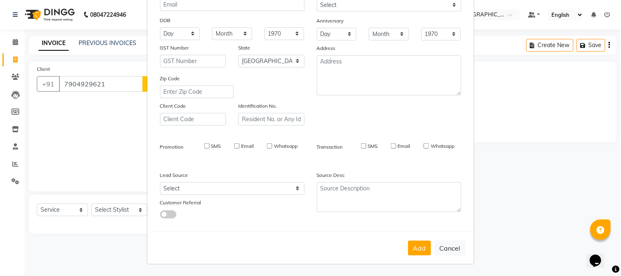
checkbox input "false"
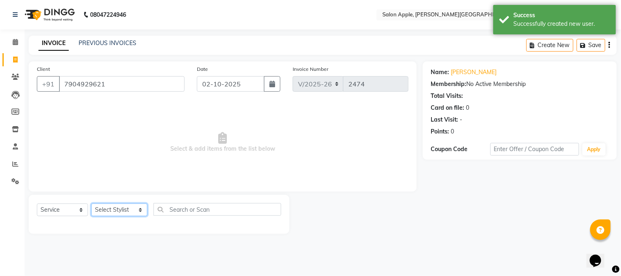
click at [120, 216] on select "Select Stylist [PERSON_NAME] [PERSON_NAME] Kranti arun Vanakalas [MEDICAL_DATA]…" at bounding box center [119, 209] width 56 height 13
select select "21399"
click at [91, 204] on select "Select Stylist [PERSON_NAME] [PERSON_NAME] Kranti arun Vanakalas [MEDICAL_DATA]…" at bounding box center [119, 209] width 56 height 13
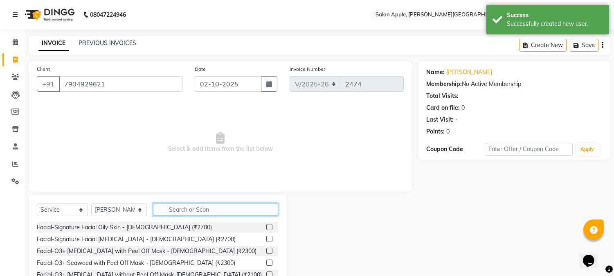
click at [170, 205] on input "text" at bounding box center [215, 209] width 125 height 13
type input "5"
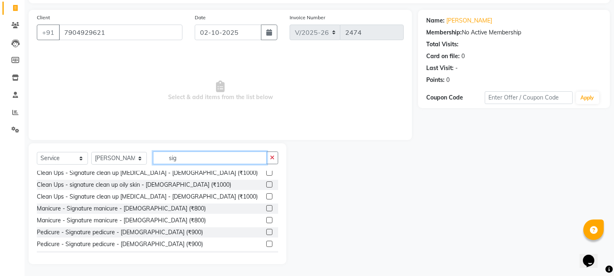
scroll to position [91, 0]
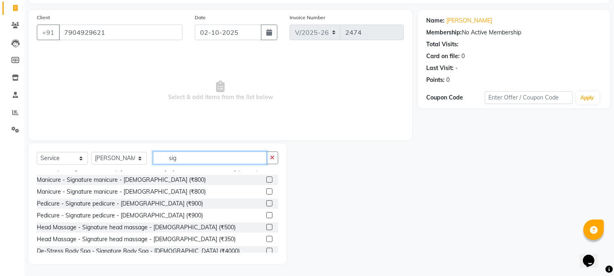
type input "sig"
click at [266, 181] on label at bounding box center [269, 179] width 6 height 6
click at [266, 181] on input "checkbox" at bounding box center [268, 179] width 5 height 5
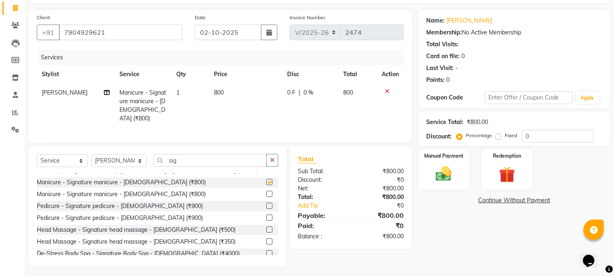
checkbox input "false"
click at [266, 203] on label at bounding box center [269, 206] width 6 height 6
click at [266, 203] on input "checkbox" at bounding box center [268, 205] width 5 height 5
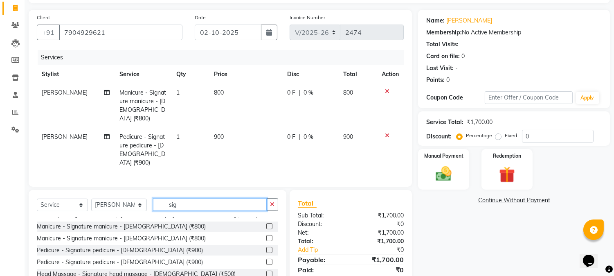
checkbox input "false"
drag, startPoint x: 193, startPoint y: 187, endPoint x: 68, endPoint y: 191, distance: 124.5
click at [77, 198] on div "Select Service Product Membership Package Voucher Prepaid Gift Card Select Styl…" at bounding box center [158, 207] width 242 height 19
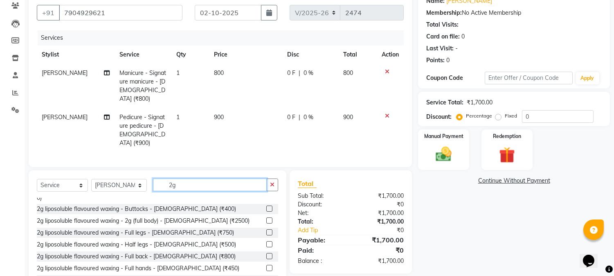
scroll to position [88, 0]
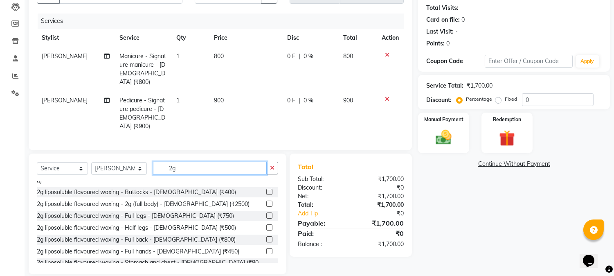
type input "2g"
click at [266, 224] on label at bounding box center [269, 227] width 6 height 6
click at [266, 225] on input "checkbox" at bounding box center [268, 227] width 5 height 5
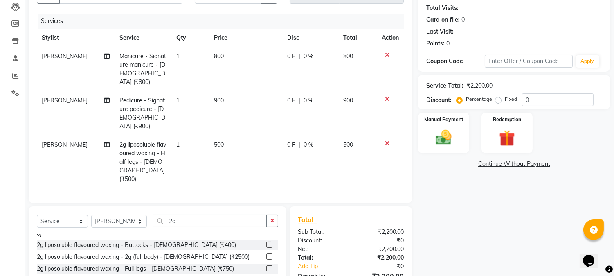
checkbox input "false"
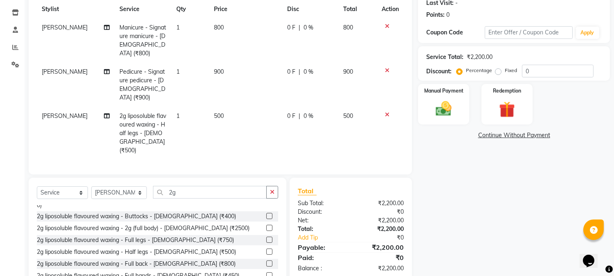
scroll to position [132, 0]
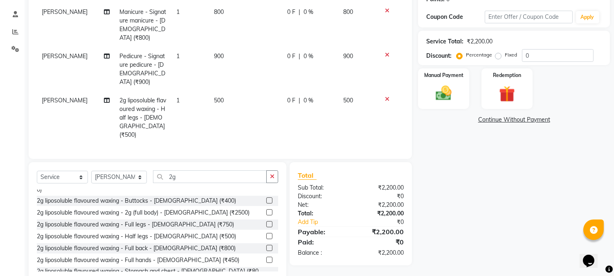
click at [266, 257] on label at bounding box center [269, 260] width 6 height 6
click at [266, 257] on input "checkbox" at bounding box center [268, 259] width 5 height 5
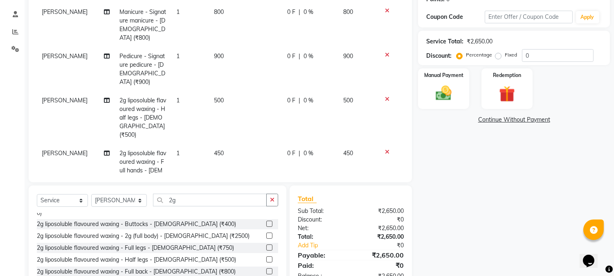
checkbox input "false"
click at [455, 90] on img at bounding box center [444, 93] width 27 height 19
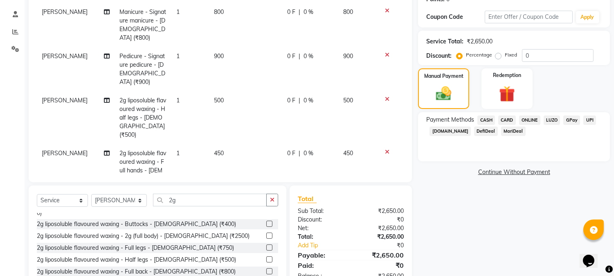
click at [527, 122] on span "ONLINE" at bounding box center [529, 119] width 21 height 9
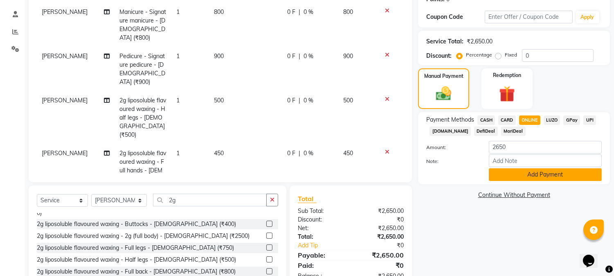
click at [538, 176] on button "Add Payment" at bounding box center [545, 174] width 113 height 13
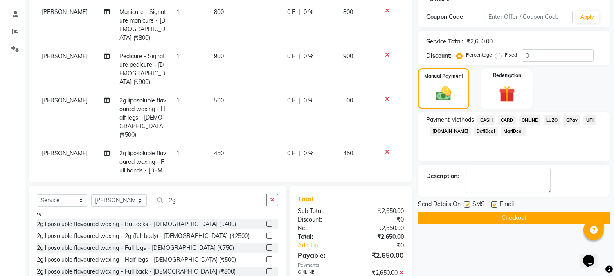
click at [542, 214] on button "Checkout" at bounding box center [514, 218] width 192 height 13
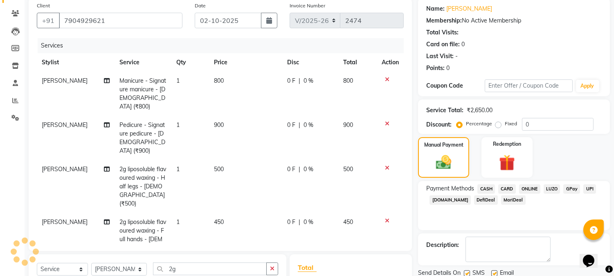
scroll to position [0, 0]
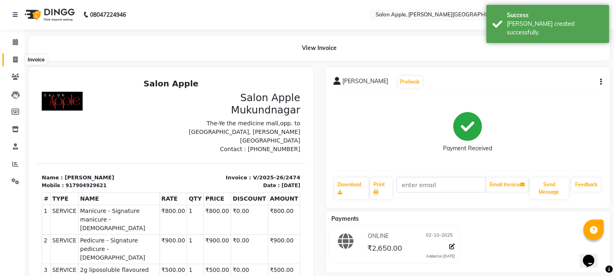
click at [11, 60] on span at bounding box center [15, 59] width 14 height 9
select select "4128"
select select "service"
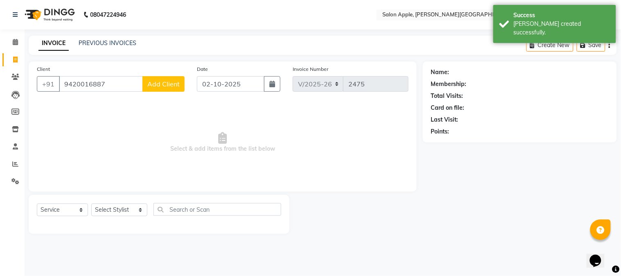
click at [84, 84] on input "9420016887" at bounding box center [101, 84] width 84 height 16
type input "9420016887"
click at [151, 80] on span "Add Client" at bounding box center [163, 84] width 32 height 8
select select "22"
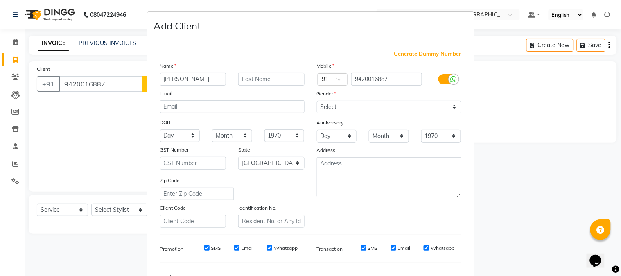
type input "[PERSON_NAME]"
click at [383, 108] on select "Select [DEMOGRAPHIC_DATA] [DEMOGRAPHIC_DATA] Other Prefer Not To Say" at bounding box center [389, 107] width 144 height 13
select select "[DEMOGRAPHIC_DATA]"
click at [317, 101] on select "Select [DEMOGRAPHIC_DATA] [DEMOGRAPHIC_DATA] Other Prefer Not To Say" at bounding box center [389, 107] width 144 height 13
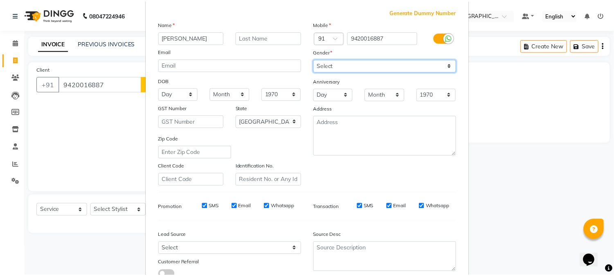
scroll to position [102, 0]
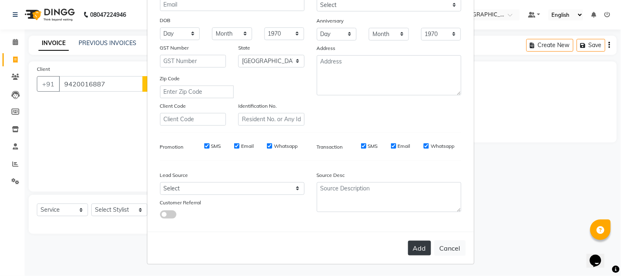
click at [414, 248] on button "Add" at bounding box center [419, 248] width 23 height 15
select select
select select "null"
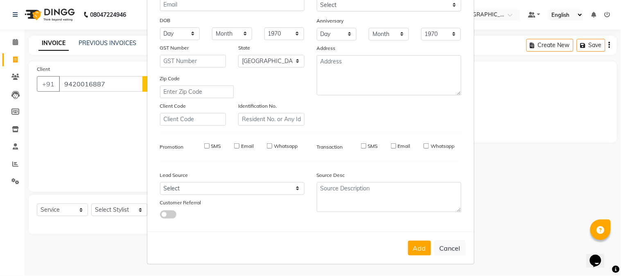
select select
checkbox input "false"
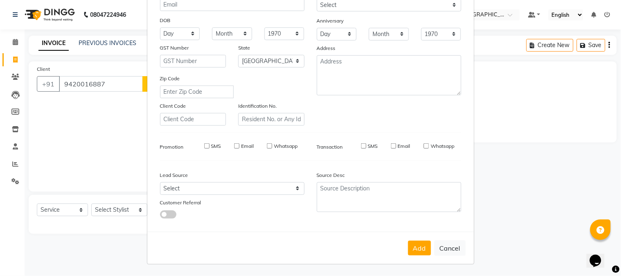
checkbox input "false"
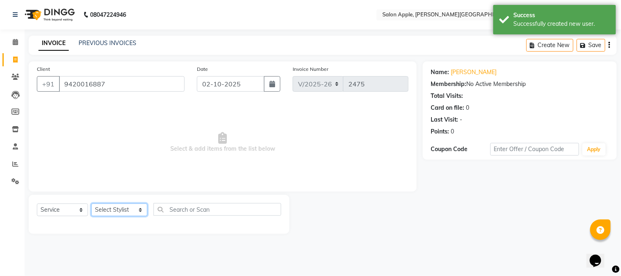
click at [129, 213] on select "Select Stylist [PERSON_NAME] [PERSON_NAME] Kranti arun Vanakalas [MEDICAL_DATA]…" at bounding box center [119, 209] width 56 height 13
select select "85967"
click at [91, 204] on select "Select Stylist [PERSON_NAME] [PERSON_NAME] Kranti arun Vanakalas [MEDICAL_DATA]…" at bounding box center [119, 209] width 56 height 13
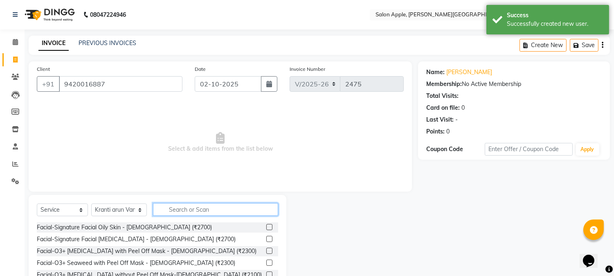
click at [168, 209] on input "text" at bounding box center [215, 209] width 125 height 13
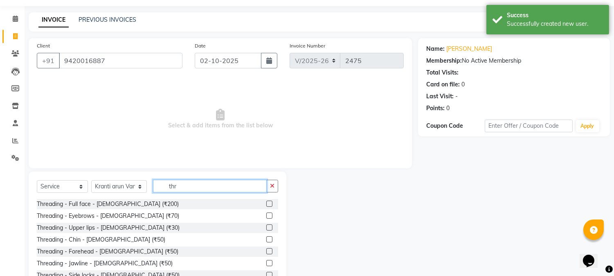
scroll to position [52, 0]
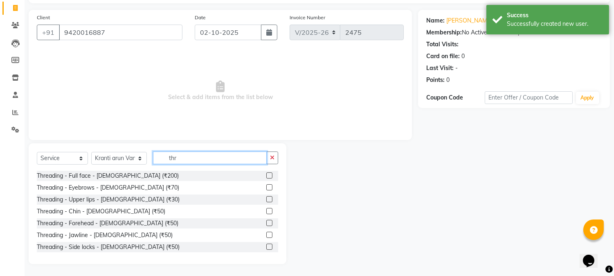
type input "thr"
click at [266, 187] on label at bounding box center [269, 187] width 6 height 6
click at [266, 187] on input "checkbox" at bounding box center [268, 187] width 5 height 5
checkbox input "true"
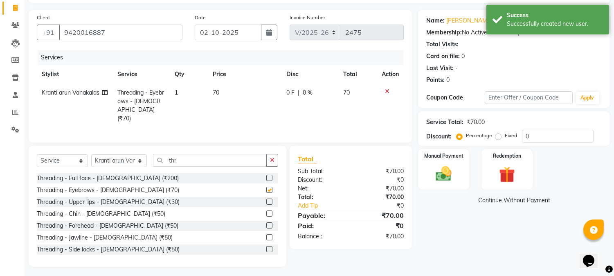
click at [266, 199] on label at bounding box center [269, 202] width 6 height 6
click at [266, 199] on input "checkbox" at bounding box center [268, 201] width 5 height 5
checkbox input "true"
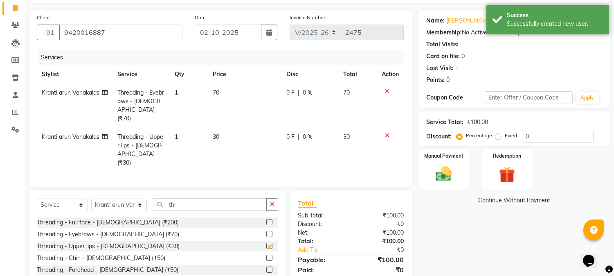
checkbox input "false"
click at [454, 178] on img at bounding box center [444, 174] width 27 height 19
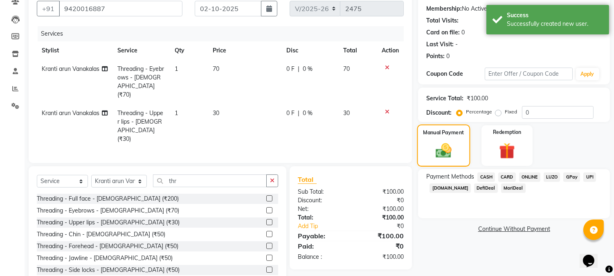
scroll to position [88, 0]
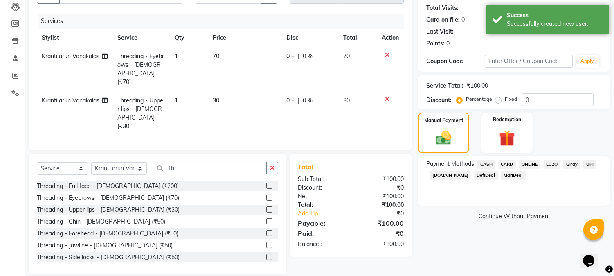
drag, startPoint x: 525, startPoint y: 164, endPoint x: 527, endPoint y: 173, distance: 9.6
click at [525, 164] on span "ONLINE" at bounding box center [529, 164] width 21 height 9
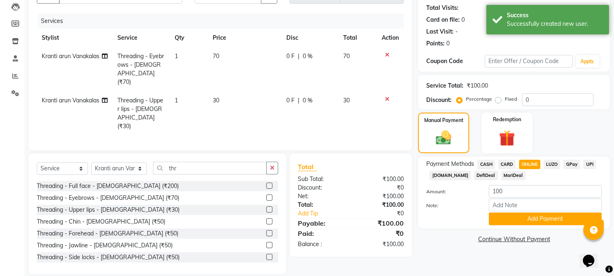
drag, startPoint x: 537, startPoint y: 230, endPoint x: 536, endPoint y: 219, distance: 10.2
click at [537, 230] on div "Name: [PERSON_NAME] Membership: No Active Membership Total Visits: Card on file…" at bounding box center [517, 123] width 198 height 301
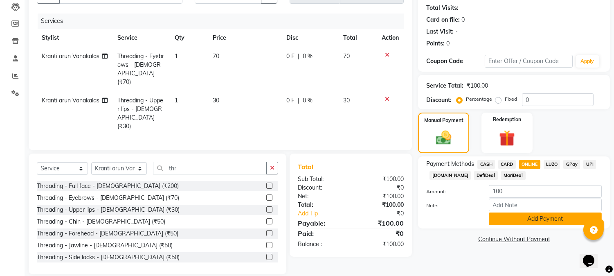
click at [536, 219] on button "Add Payment" at bounding box center [545, 218] width 113 height 13
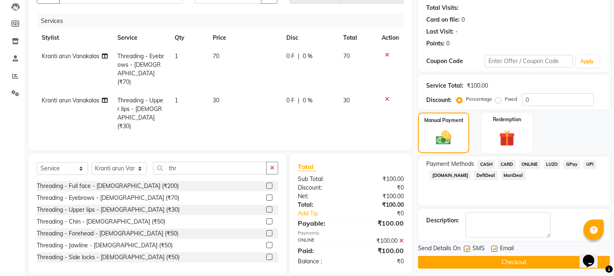
click at [535, 268] on main "INVOICE PREVIOUS INVOICES Create New Save Client [PHONE_NUMBER] Date [DATE] Inv…" at bounding box center [320, 117] width 590 height 339
click at [533, 262] on button "Checkout" at bounding box center [514, 262] width 192 height 13
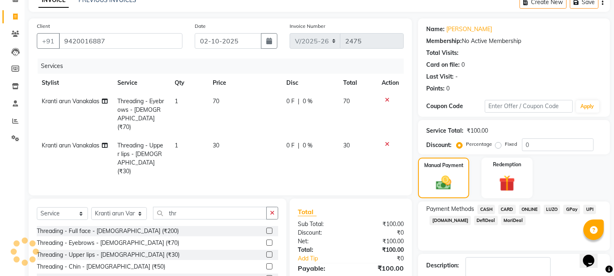
scroll to position [0, 0]
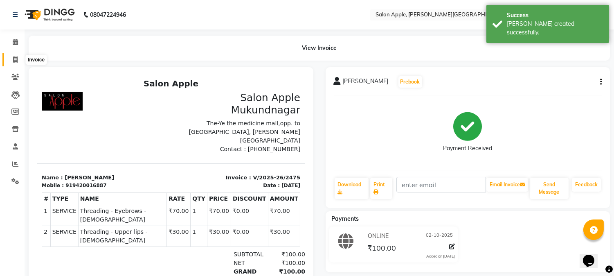
click at [17, 58] on icon at bounding box center [15, 59] width 5 height 6
select select "service"
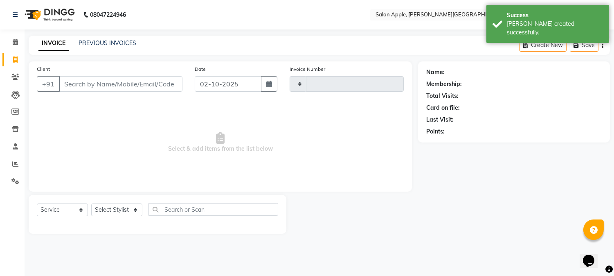
type input "2476"
select select "4128"
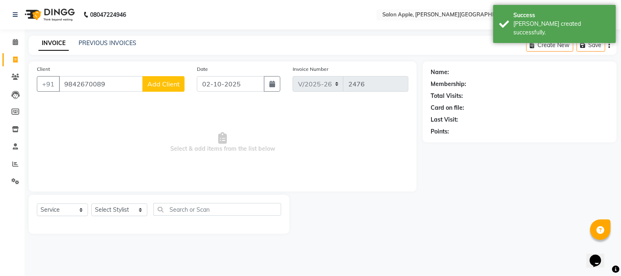
type input "9842670089"
click at [157, 90] on button "Add Client" at bounding box center [163, 84] width 42 height 16
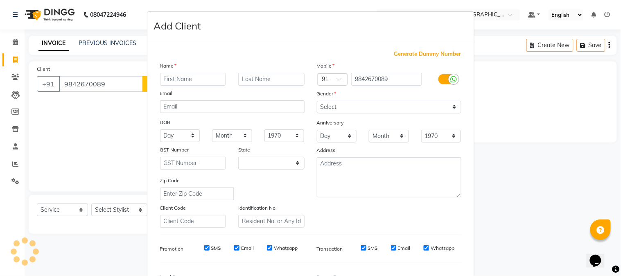
select select "22"
paste input "[PERSON_NAME] Level 3"
drag, startPoint x: 167, startPoint y: 77, endPoint x: 200, endPoint y: 83, distance: 33.6
click at [200, 83] on input "[PERSON_NAME] Level 3" at bounding box center [193, 79] width 66 height 13
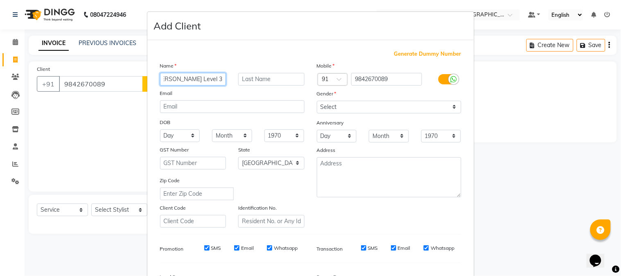
type input "[PERSON_NAME] Level 3"
paste input "[PERSON_NAME]"
type input "[PERSON_NAME]"
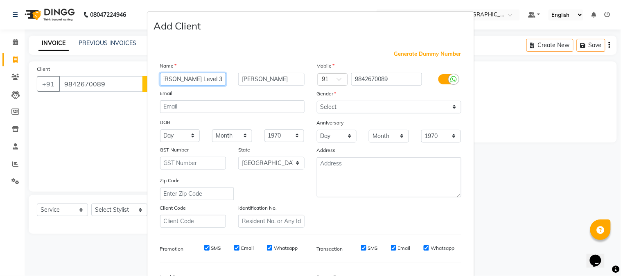
drag, startPoint x: 182, startPoint y: 79, endPoint x: 266, endPoint y: 82, distance: 84.4
click at [266, 82] on div "[PERSON_NAME] Level 3 [PERSON_NAME]" at bounding box center [232, 79] width 157 height 13
type input "[PERSON_NAME]"
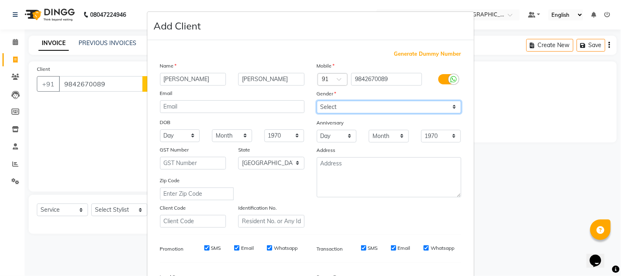
click at [343, 109] on select "Select [DEMOGRAPHIC_DATA] [DEMOGRAPHIC_DATA] Other Prefer Not To Say" at bounding box center [389, 107] width 144 height 13
select select "[DEMOGRAPHIC_DATA]"
click at [317, 101] on select "Select [DEMOGRAPHIC_DATA] [DEMOGRAPHIC_DATA] Other Prefer Not To Say" at bounding box center [389, 107] width 144 height 13
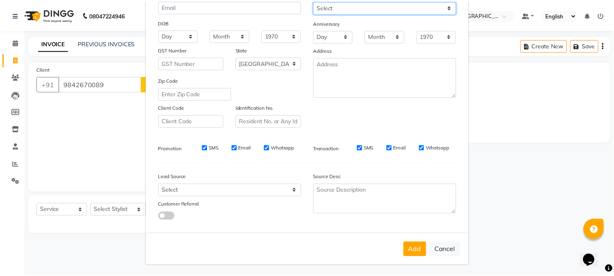
scroll to position [102, 0]
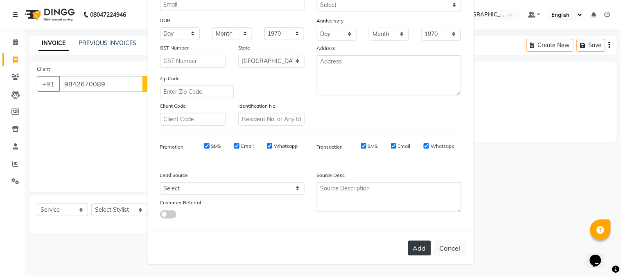
click at [422, 247] on button "Add" at bounding box center [419, 248] width 23 height 15
select select
select select "null"
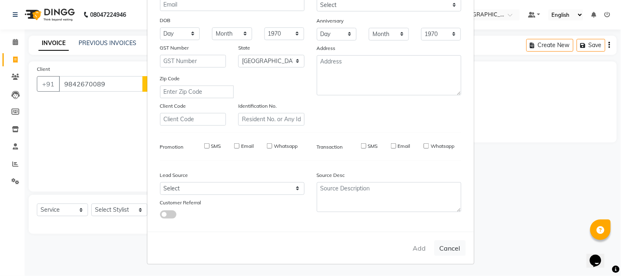
select select
checkbox input "false"
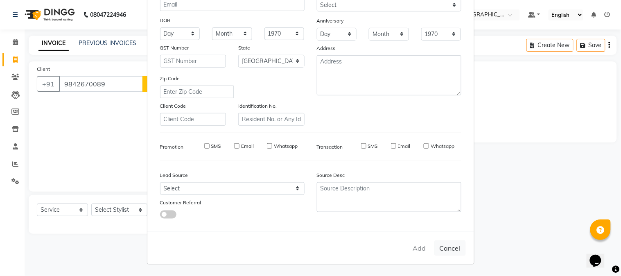
checkbox input "false"
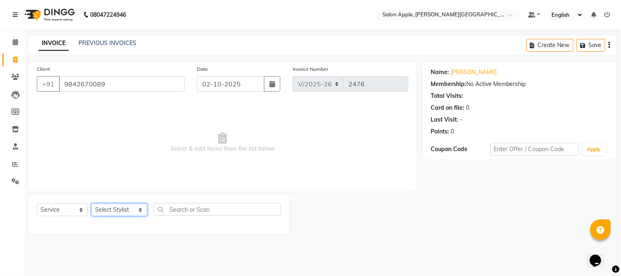
click at [132, 210] on select "Select Stylist [PERSON_NAME] [PERSON_NAME] Kranti arun Vanakalas [MEDICAL_DATA]…" at bounding box center [119, 209] width 56 height 13
select select "21401"
click at [91, 204] on select "Select Stylist [PERSON_NAME] [PERSON_NAME] Kranti arun Vanakalas [MEDICAL_DATA]…" at bounding box center [119, 209] width 56 height 13
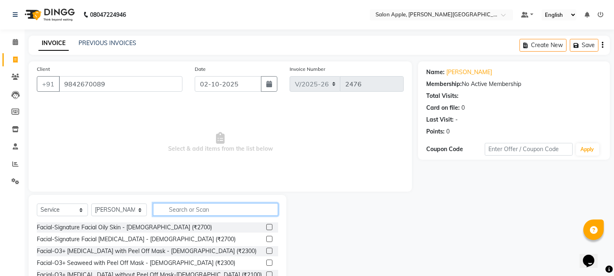
click at [175, 210] on input "text" at bounding box center [215, 209] width 125 height 13
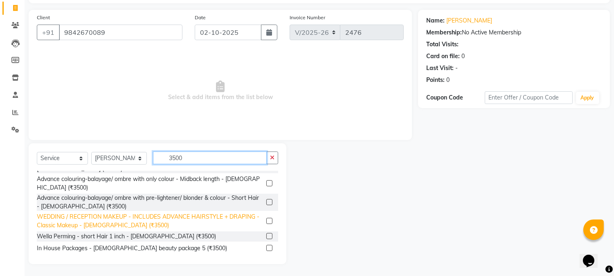
scroll to position [52, 0]
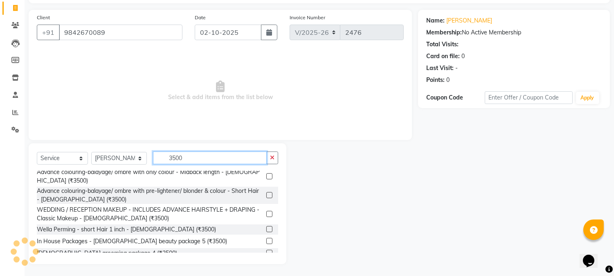
type input "3500"
click at [266, 250] on label at bounding box center [269, 253] width 6 height 6
click at [266, 251] on input "checkbox" at bounding box center [268, 253] width 5 height 5
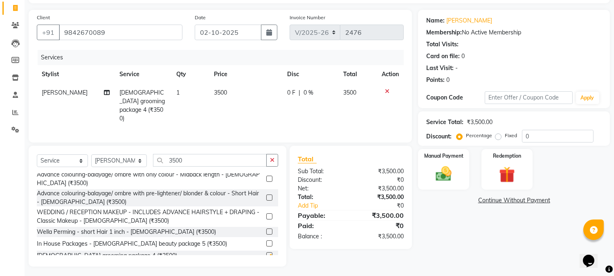
checkbox input "false"
drag, startPoint x: 475, startPoint y: 158, endPoint x: 461, endPoint y: 160, distance: 14.1
click at [475, 158] on div "Manual Payment Redemption" at bounding box center [514, 169] width 204 height 41
click at [455, 165] on img at bounding box center [444, 174] width 27 height 19
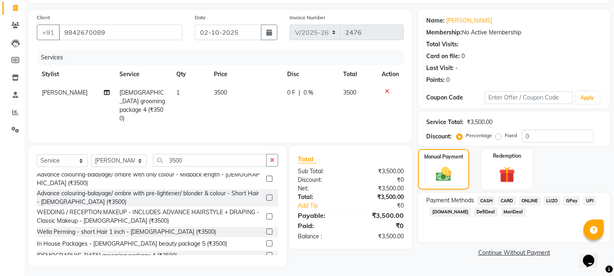
click at [531, 203] on span "ONLINE" at bounding box center [529, 200] width 21 height 9
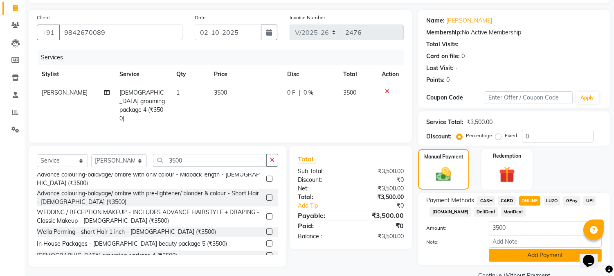
click at [531, 253] on button "Add Payment" at bounding box center [545, 255] width 113 height 13
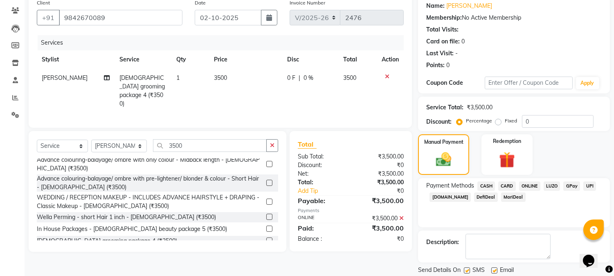
scroll to position [92, 0]
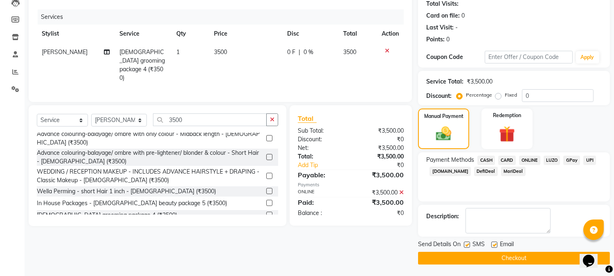
click at [531, 260] on button "Checkout" at bounding box center [514, 258] width 192 height 13
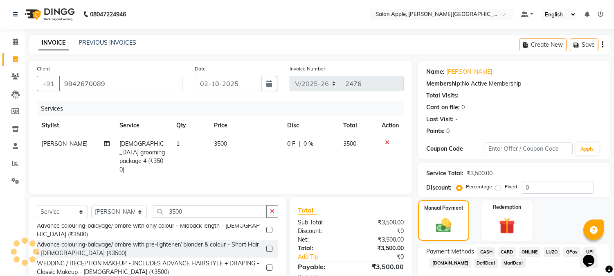
scroll to position [0, 0]
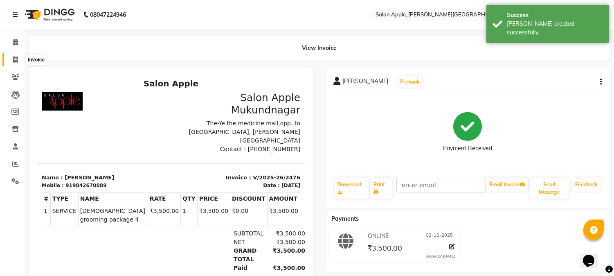
click at [15, 60] on icon at bounding box center [15, 59] width 5 height 6
select select "4128"
select select "service"
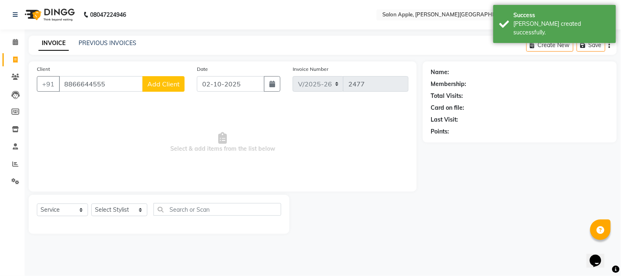
type input "8866644555"
click at [163, 80] on span "Add Client" at bounding box center [163, 84] width 32 height 8
select select "22"
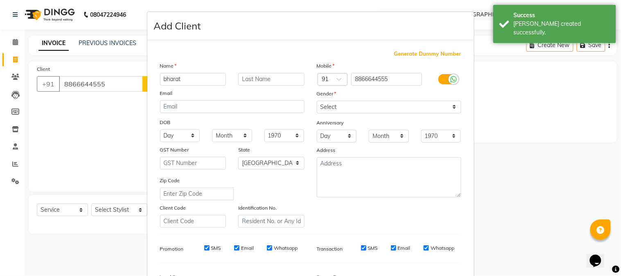
type input "bharat"
drag, startPoint x: 360, startPoint y: 108, endPoint x: 360, endPoint y: 113, distance: 4.9
click at [360, 108] on select "Select [DEMOGRAPHIC_DATA] [DEMOGRAPHIC_DATA] Other Prefer Not To Say" at bounding box center [389, 107] width 144 height 13
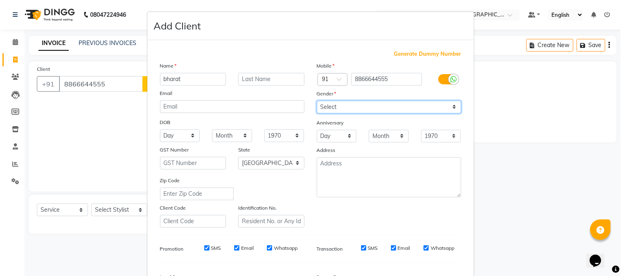
select select "[DEMOGRAPHIC_DATA]"
click at [317, 101] on select "Select [DEMOGRAPHIC_DATA] [DEMOGRAPHIC_DATA] Other Prefer Not To Say" at bounding box center [389, 107] width 144 height 13
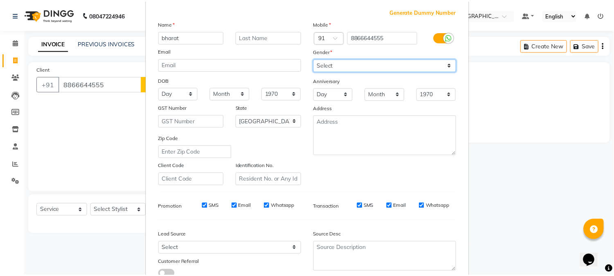
scroll to position [102, 0]
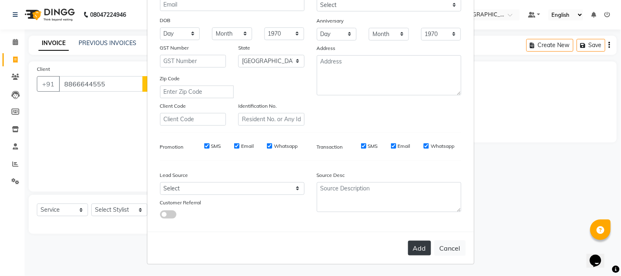
click at [413, 242] on button "Add" at bounding box center [419, 248] width 23 height 15
select select
select select "null"
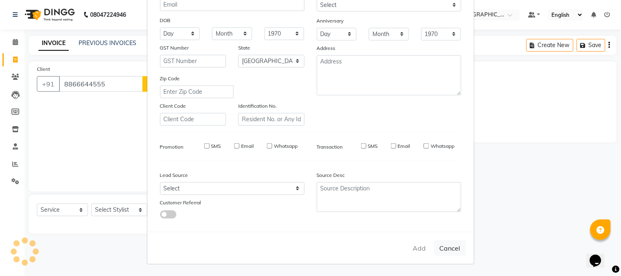
select select
checkbox input "false"
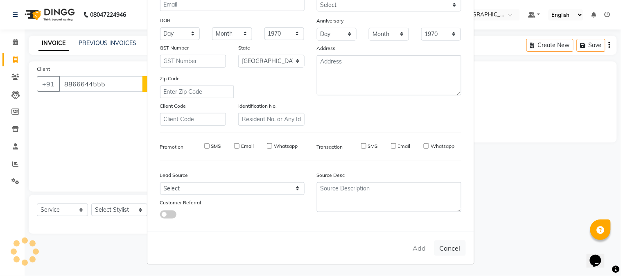
checkbox input "false"
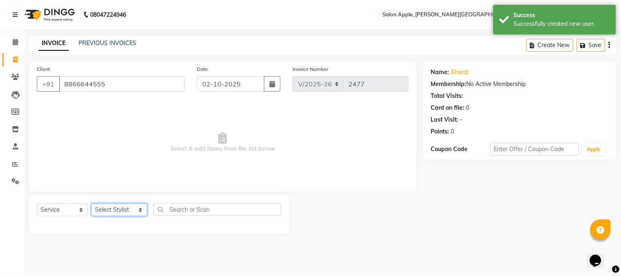
drag, startPoint x: 125, startPoint y: 211, endPoint x: 126, endPoint y: 206, distance: 4.9
click at [125, 211] on select "Select Stylist [PERSON_NAME] [PERSON_NAME] Kranti arun Vanakalas [MEDICAL_DATA]…" at bounding box center [119, 209] width 56 height 13
select select "21401"
click at [91, 204] on select "Select Stylist [PERSON_NAME] [PERSON_NAME] Kranti arun Vanakalas [MEDICAL_DATA]…" at bounding box center [119, 209] width 56 height 13
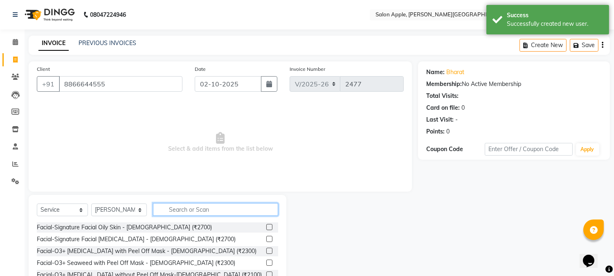
click at [169, 207] on input "text" at bounding box center [215, 209] width 125 height 13
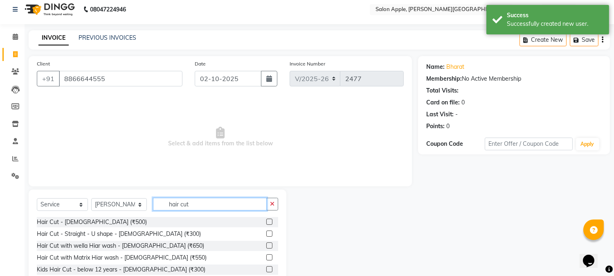
scroll to position [52, 0]
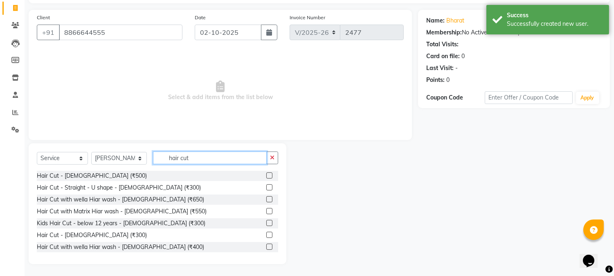
type input "hair cut"
click at [266, 235] on label at bounding box center [269, 235] width 6 height 6
click at [266, 235] on input "checkbox" at bounding box center [268, 235] width 5 height 5
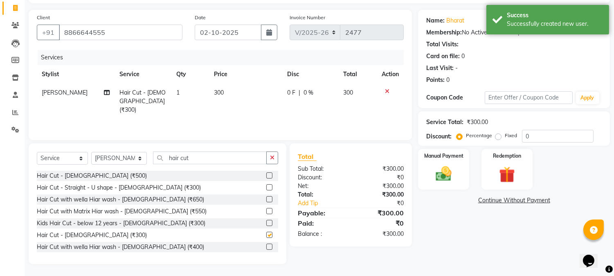
checkbox input "false"
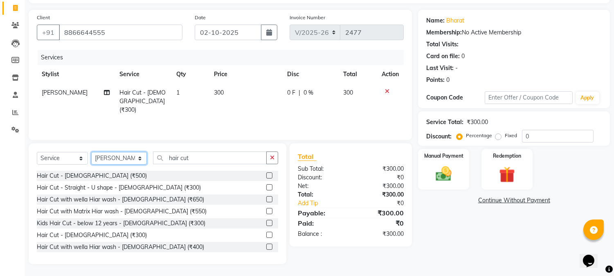
click at [117, 160] on select "Select Stylist [PERSON_NAME] [PERSON_NAME] Kranti arun Vanakalas [MEDICAL_DATA]…" at bounding box center [119, 158] width 56 height 13
select select "46529"
click at [91, 152] on select "Select Stylist [PERSON_NAME] [PERSON_NAME] Kranti arun Vanakalas [MEDICAL_DATA]…" at bounding box center [119, 158] width 56 height 13
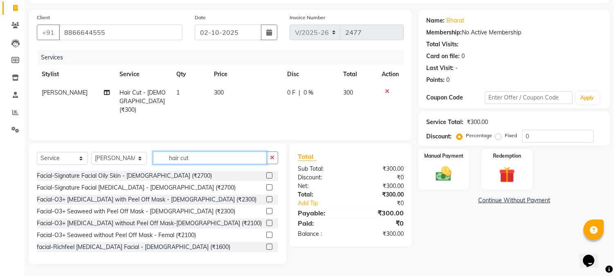
drag, startPoint x: 186, startPoint y: 162, endPoint x: 96, endPoint y: 157, distance: 90.6
click at [98, 157] on div "Select Service Product Membership Package Voucher Prepaid Gift Card Select Styl…" at bounding box center [158, 160] width 242 height 19
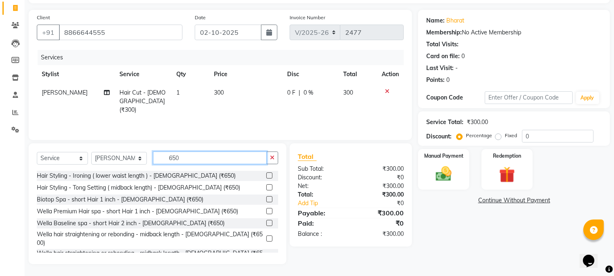
type input "650"
click at [266, 176] on label at bounding box center [269, 175] width 6 height 6
click at [266, 176] on input "checkbox" at bounding box center [268, 175] width 5 height 5
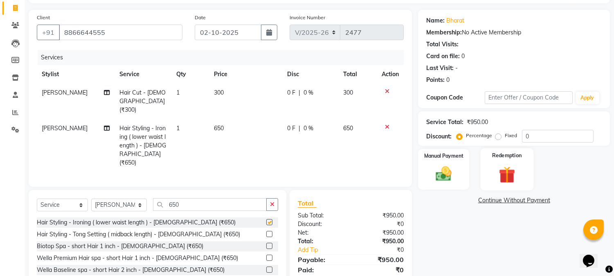
checkbox input "false"
click at [432, 173] on img at bounding box center [444, 174] width 27 height 19
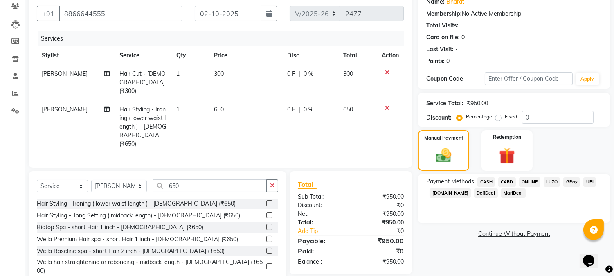
scroll to position [88, 0]
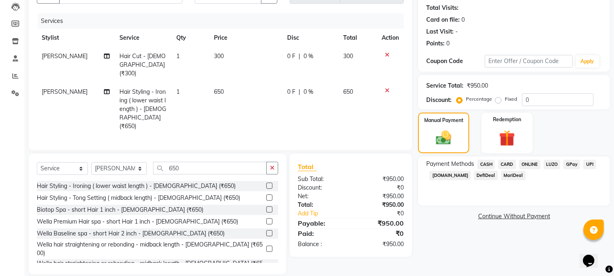
click at [487, 162] on span "CASH" at bounding box center [487, 164] width 18 height 9
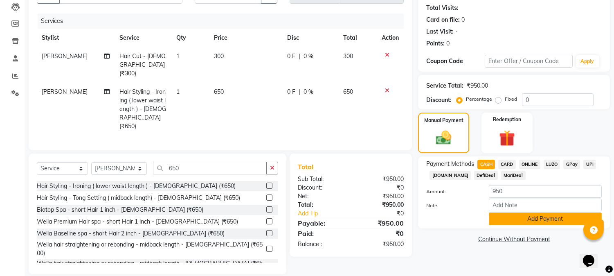
click at [513, 223] on button "Add Payment" at bounding box center [545, 218] width 113 height 13
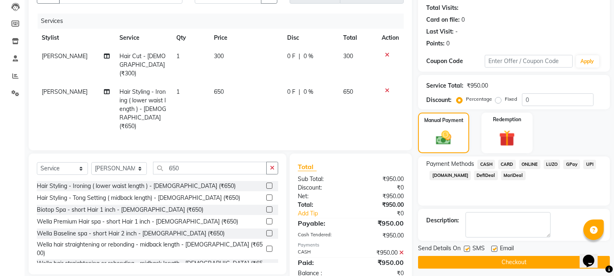
drag, startPoint x: 499, startPoint y: 251, endPoint x: 499, endPoint y: 258, distance: 6.6
click at [499, 254] on div "Send Details On SMS Email Checkout" at bounding box center [514, 256] width 192 height 25
click at [499, 258] on button "Checkout" at bounding box center [514, 262] width 192 height 13
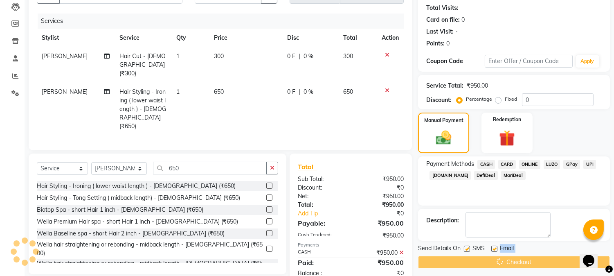
scroll to position [33, 0]
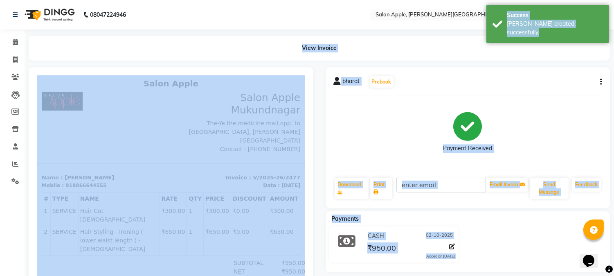
click at [90, 44] on div "View Invoice" at bounding box center [320, 48] width 582 height 25
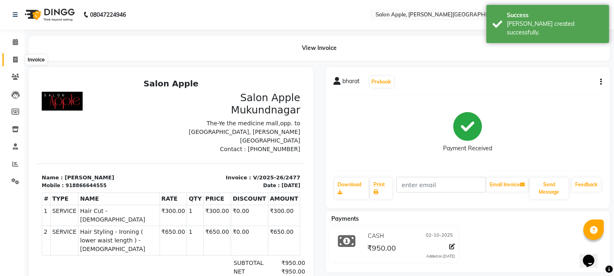
click at [13, 61] on icon at bounding box center [15, 59] width 5 height 6
select select "service"
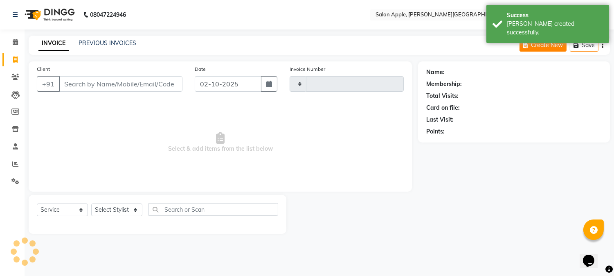
type input "2478"
select select "4128"
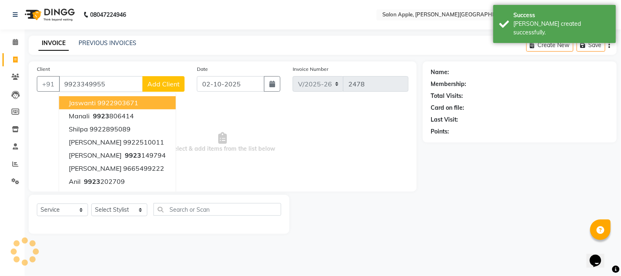
type input "9923349955"
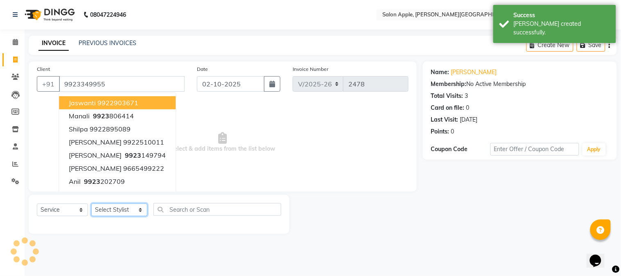
click at [112, 211] on select "Select Stylist [PERSON_NAME] [PERSON_NAME] Kranti arun Vanakalas [MEDICAL_DATA]…" at bounding box center [119, 209] width 56 height 13
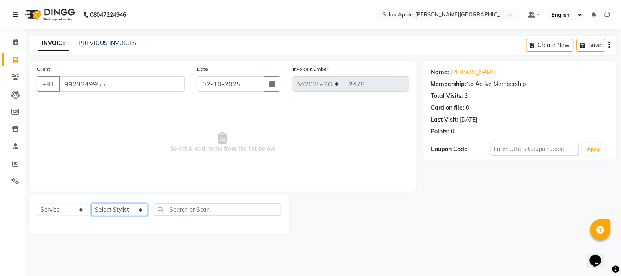
select select "85967"
click at [91, 204] on select "Select Stylist [PERSON_NAME] [PERSON_NAME] Kranti arun Vanakalas [MEDICAL_DATA]…" at bounding box center [119, 209] width 56 height 13
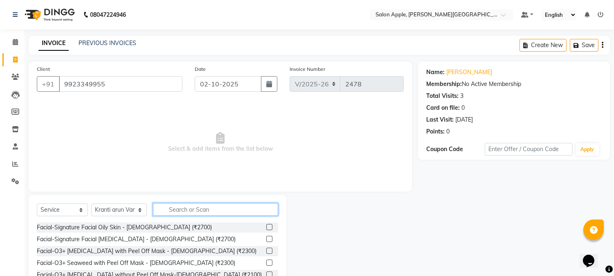
click at [170, 203] on input "text" at bounding box center [215, 209] width 125 height 13
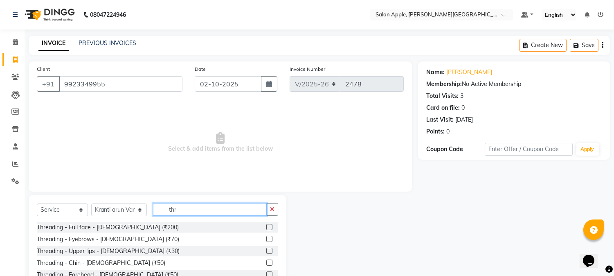
scroll to position [52, 0]
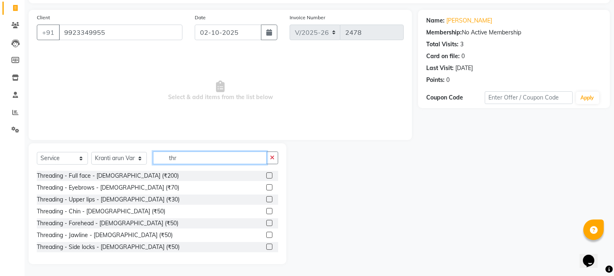
type input "thr"
click at [266, 185] on label at bounding box center [269, 187] width 6 height 6
click at [266, 185] on input "checkbox" at bounding box center [268, 187] width 5 height 5
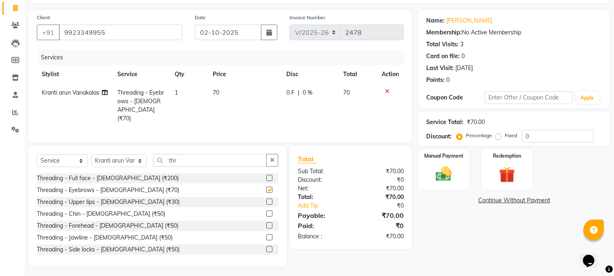
checkbox input "false"
click at [266, 199] on label at bounding box center [269, 202] width 6 height 6
click at [266, 199] on input "checkbox" at bounding box center [268, 201] width 5 height 5
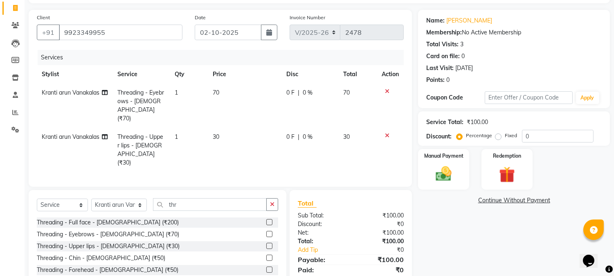
click at [266, 243] on label at bounding box center [269, 246] width 6 height 6
click at [266, 244] on input "checkbox" at bounding box center [268, 246] width 5 height 5
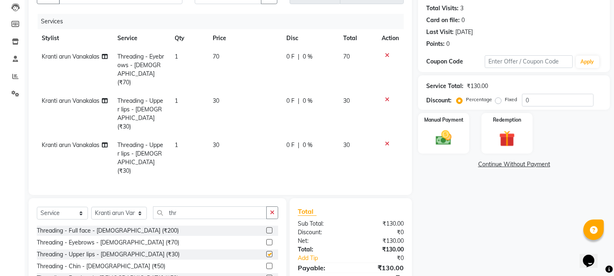
checkbox input "false"
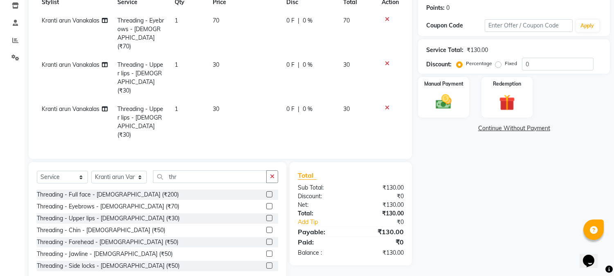
click at [266, 239] on label at bounding box center [269, 242] width 6 height 6
click at [266, 239] on input "checkbox" at bounding box center [268, 241] width 5 height 5
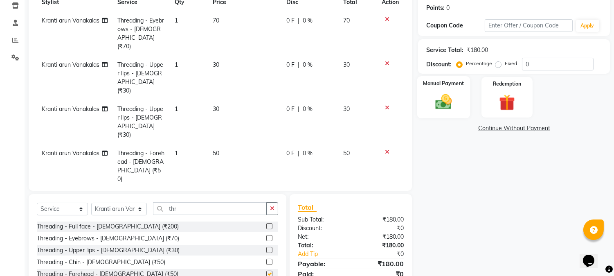
checkbox input "false"
click at [449, 101] on img at bounding box center [444, 102] width 27 height 19
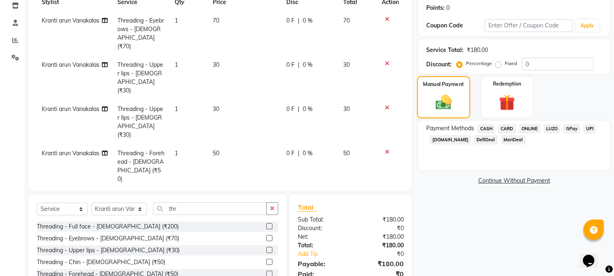
scroll to position [159, 0]
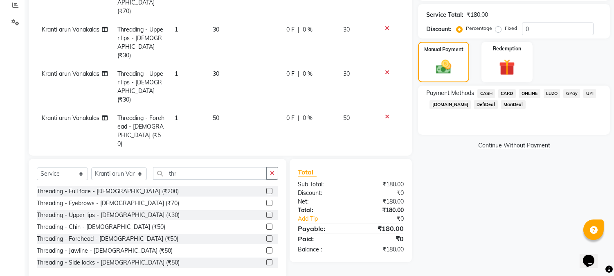
click at [537, 93] on span "ONLINE" at bounding box center [529, 93] width 21 height 9
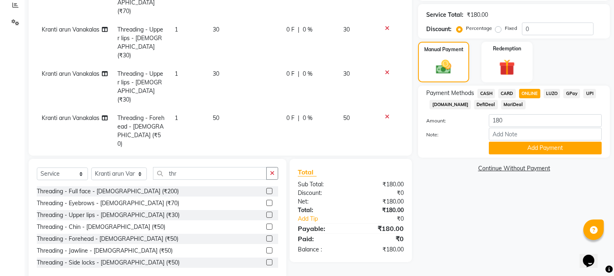
click at [544, 158] on div "Name: [PERSON_NAME] Membership: No Active Membership Total Visits: 3 Card on fi…" at bounding box center [517, 91] width 198 height 377
click at [543, 145] on button "Add Payment" at bounding box center [545, 148] width 113 height 13
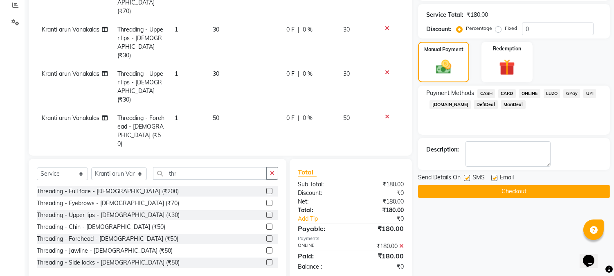
drag, startPoint x: 551, startPoint y: 185, endPoint x: 525, endPoint y: 173, distance: 28.9
click at [551, 186] on button "Checkout" at bounding box center [514, 191] width 192 height 13
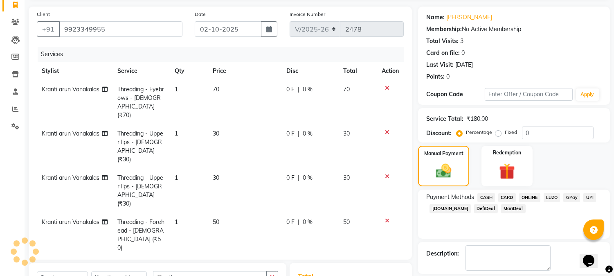
scroll to position [0, 0]
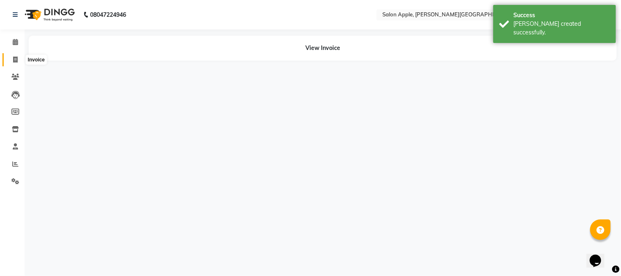
click at [17, 61] on icon at bounding box center [15, 59] width 5 height 6
select select "service"
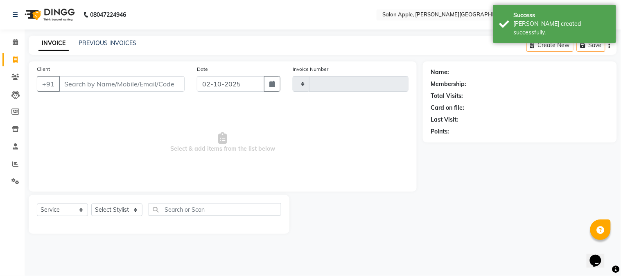
type input "2479"
select select "4128"
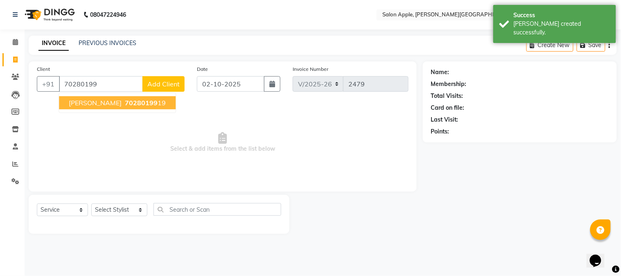
click at [125, 106] on ngb-highlight "70280199 19" at bounding box center [144, 103] width 43 height 8
type input "7028019919"
select select "1: Object"
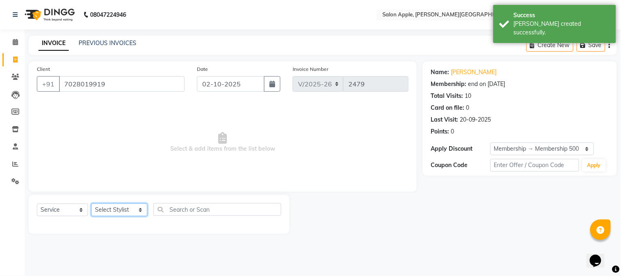
click at [123, 210] on select "Select Stylist [PERSON_NAME] [PERSON_NAME] Kranti arun Vanakalas [MEDICAL_DATA]…" at bounding box center [119, 209] width 56 height 13
select select "46529"
click at [91, 204] on select "Select Stylist [PERSON_NAME] [PERSON_NAME] Kranti arun Vanakalas [MEDICAL_DATA]…" at bounding box center [119, 209] width 56 height 13
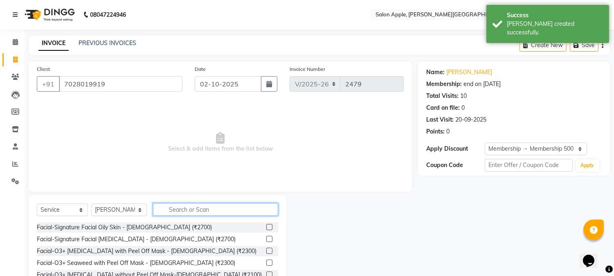
click at [172, 203] on input "text" at bounding box center [215, 209] width 125 height 13
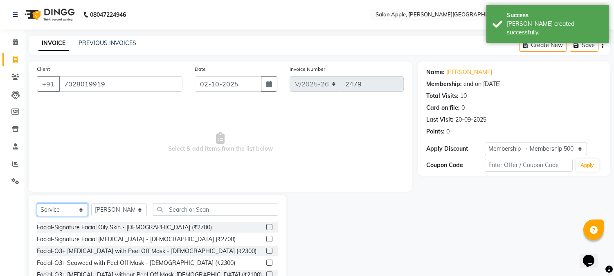
click at [47, 203] on select "Select Service Product Membership Package Voucher Prepaid Gift Card" at bounding box center [62, 209] width 51 height 13
select select "product"
click at [37, 204] on select "Select Service Product Membership Package Voucher Prepaid Gift Card" at bounding box center [62, 209] width 51 height 13
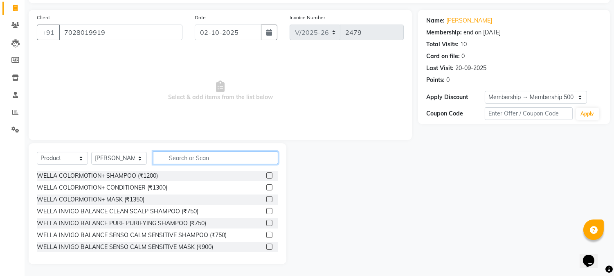
click at [235, 151] on input "text" at bounding box center [215, 157] width 125 height 13
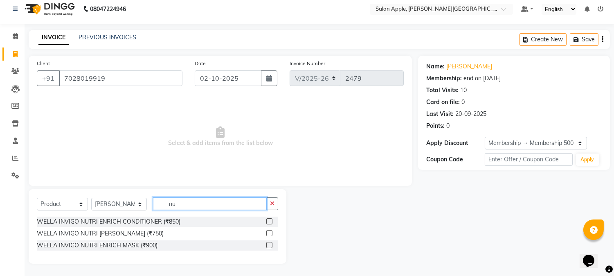
scroll to position [6, 0]
type input "nu"
click at [268, 235] on label at bounding box center [269, 233] width 6 height 6
click at [268, 235] on input "checkbox" at bounding box center [268, 233] width 5 height 5
checkbox input "true"
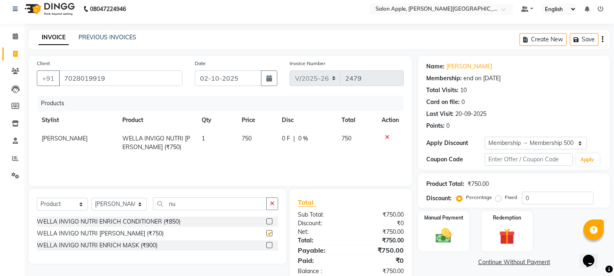
click at [270, 244] on label at bounding box center [269, 245] width 6 height 6
click at [270, 244] on input "checkbox" at bounding box center [268, 245] width 5 height 5
checkbox input "true"
checkbox input "false"
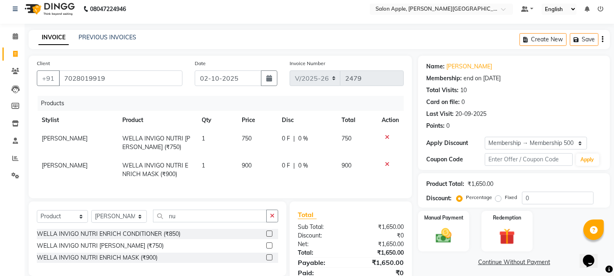
checkbox input "false"
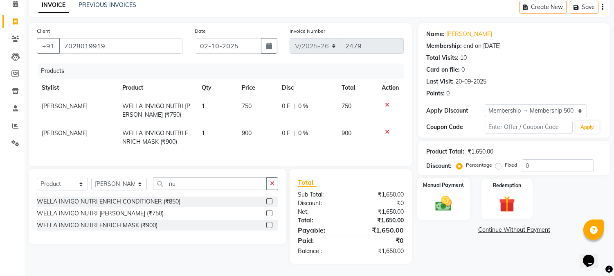
scroll to position [45, 0]
click at [436, 194] on img at bounding box center [444, 203] width 27 height 19
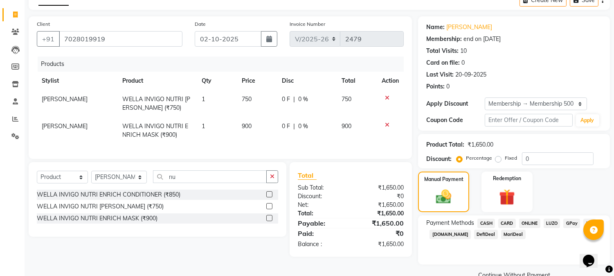
click at [535, 222] on span "ONLINE" at bounding box center [529, 223] width 21 height 9
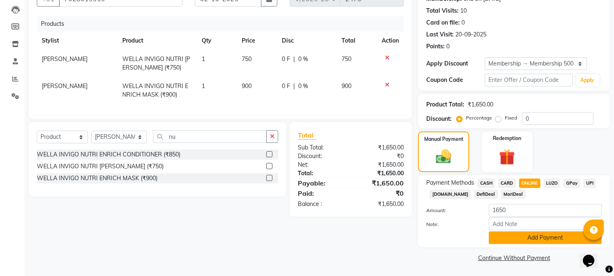
click at [527, 240] on button "Add Payment" at bounding box center [545, 237] width 113 height 13
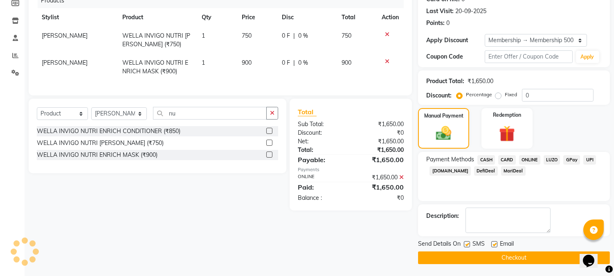
click at [528, 255] on button "Checkout" at bounding box center [514, 257] width 192 height 13
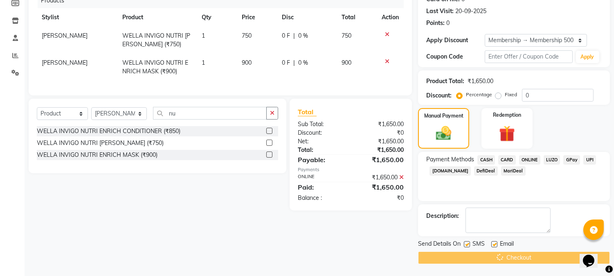
scroll to position [2, 0]
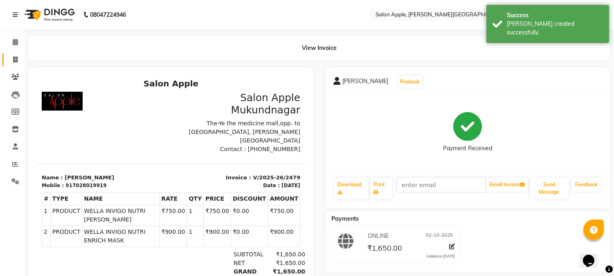
click at [17, 61] on icon at bounding box center [15, 59] width 5 height 6
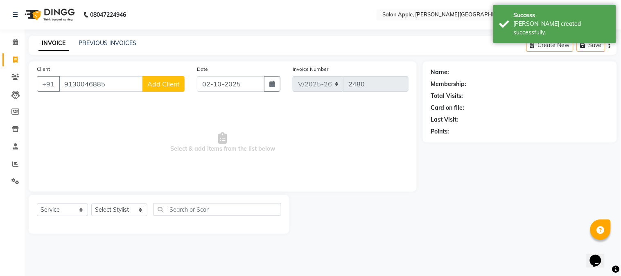
click at [169, 83] on span "Add Client" at bounding box center [163, 84] width 32 height 8
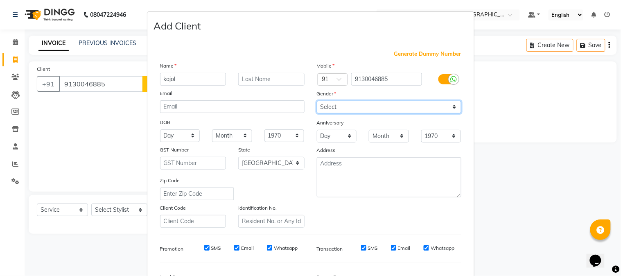
click at [337, 113] on select "Select [DEMOGRAPHIC_DATA] [DEMOGRAPHIC_DATA] Other Prefer Not To Say" at bounding box center [389, 107] width 144 height 13
click at [317, 101] on select "Select [DEMOGRAPHIC_DATA] [DEMOGRAPHIC_DATA] Other Prefer Not To Say" at bounding box center [389, 107] width 144 height 13
click at [343, 106] on select "Select [DEMOGRAPHIC_DATA] [DEMOGRAPHIC_DATA] Other Prefer Not To Say" at bounding box center [389, 107] width 144 height 13
click at [317, 101] on select "Select [DEMOGRAPHIC_DATA] [DEMOGRAPHIC_DATA] Other Prefer Not To Say" at bounding box center [389, 107] width 144 height 13
click at [342, 113] on div "Mobile Country Code × 91 9130046885 Gender Select [DEMOGRAPHIC_DATA] [DEMOGRAPH…" at bounding box center [389, 144] width 157 height 166
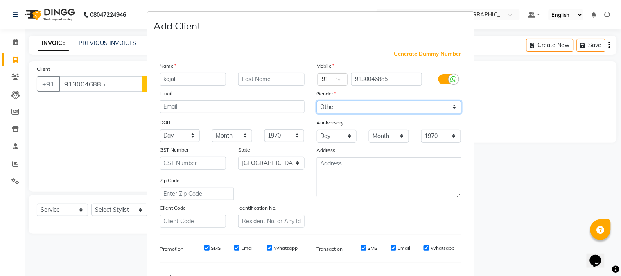
click at [342, 110] on select "Select [DEMOGRAPHIC_DATA] [DEMOGRAPHIC_DATA] Other Prefer Not To Say" at bounding box center [389, 107] width 144 height 13
click at [317, 101] on select "Select [DEMOGRAPHIC_DATA] [DEMOGRAPHIC_DATA] Other Prefer Not To Say" at bounding box center [389, 107] width 144 height 13
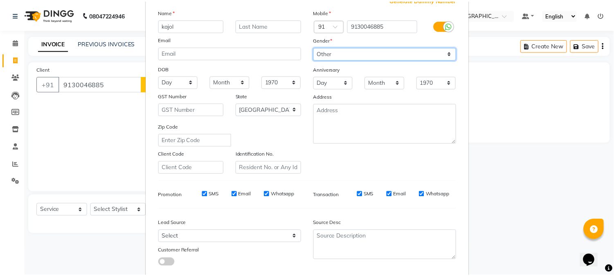
scroll to position [102, 0]
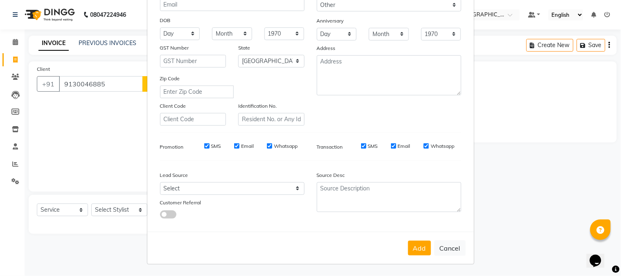
click at [411, 256] on div "Add Cancel" at bounding box center [310, 248] width 327 height 32
click at [415, 243] on button "Add" at bounding box center [419, 248] width 23 height 15
click at [113, 210] on ngb-modal-window "Add Client Generate Dummy Number Name [PERSON_NAME] Email DOB Day 01 02 03 04 0…" at bounding box center [310, 138] width 621 height 276
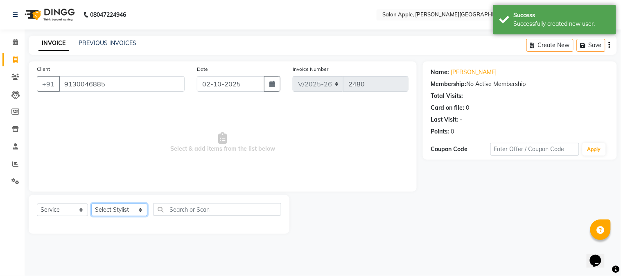
drag, startPoint x: 120, startPoint y: 213, endPoint x: 121, endPoint y: 204, distance: 9.1
click at [120, 213] on select "Select Stylist [PERSON_NAME] [PERSON_NAME] Kranti arun Vanakalas [MEDICAL_DATA]…" at bounding box center [119, 209] width 56 height 13
click at [91, 204] on select "Select Stylist [PERSON_NAME] [PERSON_NAME] Kranti arun Vanakalas [MEDICAL_DATA]…" at bounding box center [119, 209] width 56 height 13
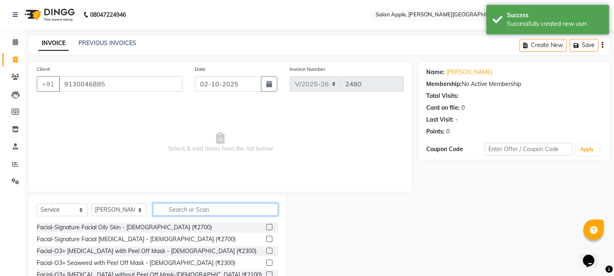
click at [189, 205] on input "text" at bounding box center [215, 209] width 125 height 13
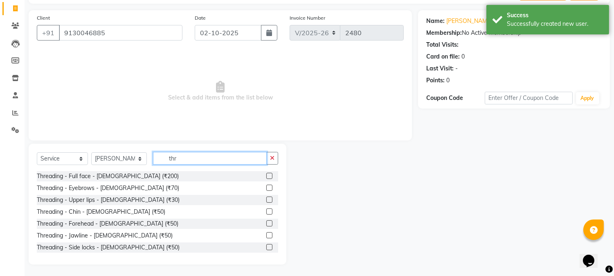
scroll to position [52, 0]
click at [266, 188] on label at bounding box center [269, 187] width 6 height 6
click at [266, 188] on input "checkbox" at bounding box center [268, 187] width 5 height 5
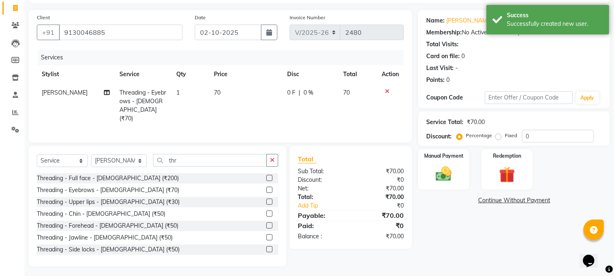
click at [266, 204] on div at bounding box center [268, 203] width 5 height 9
click at [266, 201] on label at bounding box center [269, 202] width 6 height 6
click at [266, 201] on input "checkbox" at bounding box center [268, 201] width 5 height 5
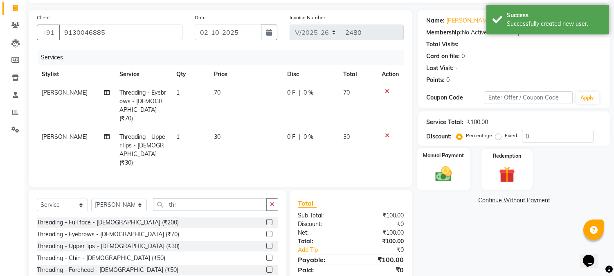
click at [448, 183] on img at bounding box center [444, 174] width 27 height 19
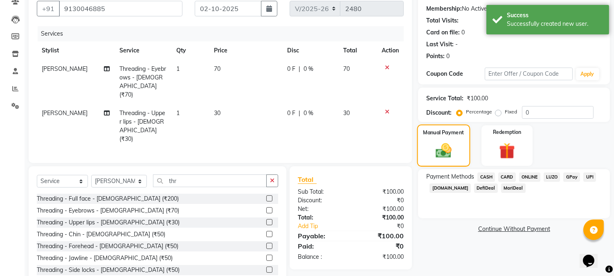
scroll to position [88, 0]
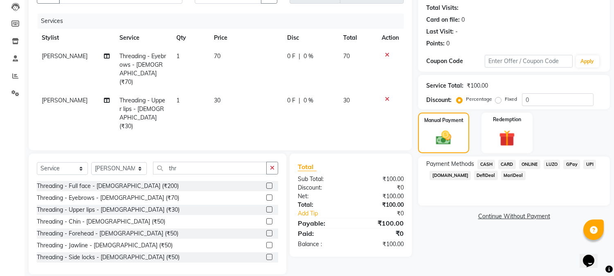
click at [526, 166] on span "ONLINE" at bounding box center [529, 164] width 21 height 9
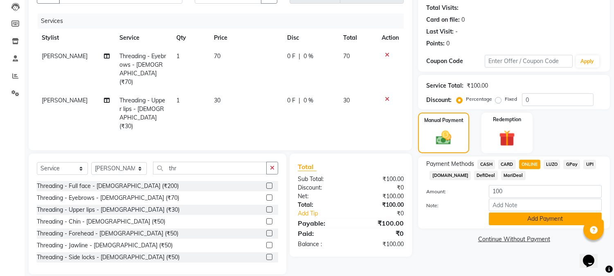
click at [531, 218] on button "Add Payment" at bounding box center [545, 218] width 113 height 13
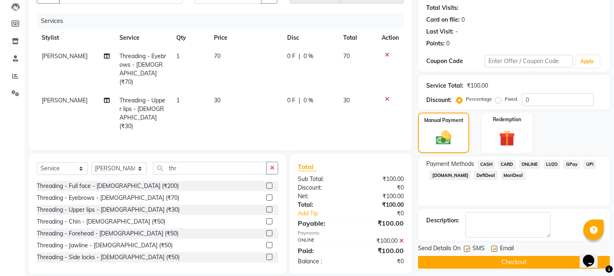
click at [537, 262] on button "Checkout" at bounding box center [514, 262] width 192 height 13
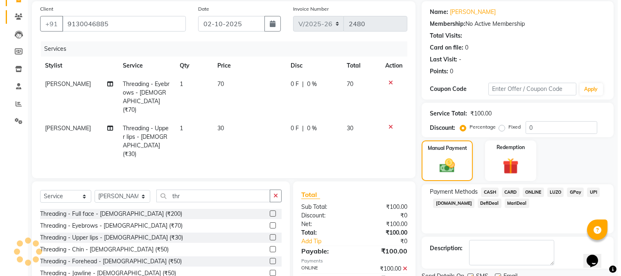
scroll to position [0, 0]
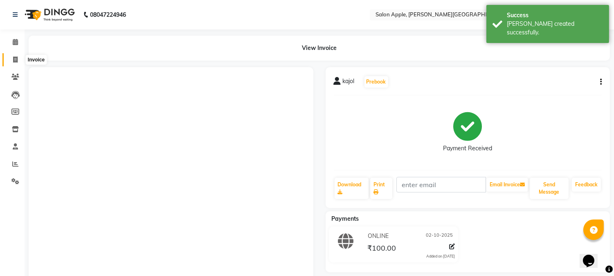
click at [15, 59] on icon at bounding box center [15, 59] width 5 height 6
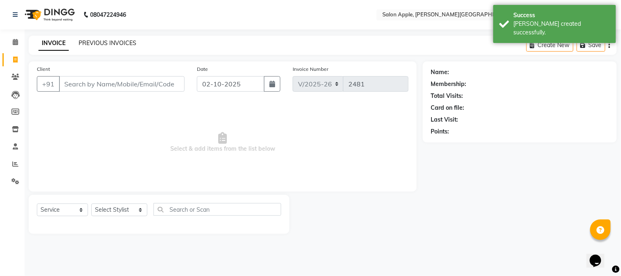
click at [128, 39] on link "PREVIOUS INVOICES" at bounding box center [108, 42] width 58 height 7
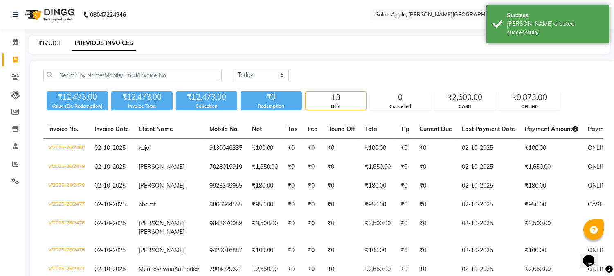
click at [40, 42] on link "INVOICE" at bounding box center [49, 42] width 23 height 7
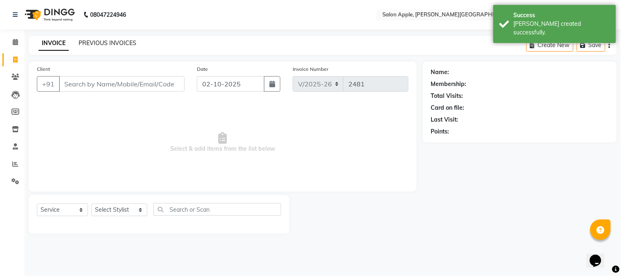
click at [88, 43] on link "PREVIOUS INVOICES" at bounding box center [108, 42] width 58 height 7
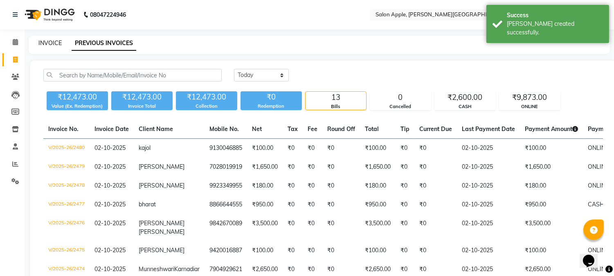
click at [61, 42] on link "INVOICE" at bounding box center [49, 42] width 23 height 7
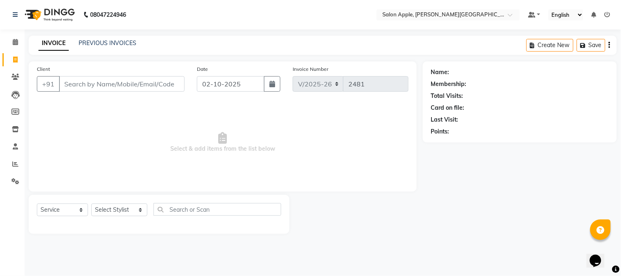
drag, startPoint x: 120, startPoint y: 97, endPoint x: 178, endPoint y: 144, distance: 74.2
click at [165, 128] on main "INVOICE PREVIOUS INVOICES Create New Save Client +91 Date [DATE] Invoice Number…" at bounding box center [323, 141] width 596 height 210
click at [292, 179] on span "Select & add items from the list below" at bounding box center [223, 143] width 372 height 82
